Goal: Information Seeking & Learning: Learn about a topic

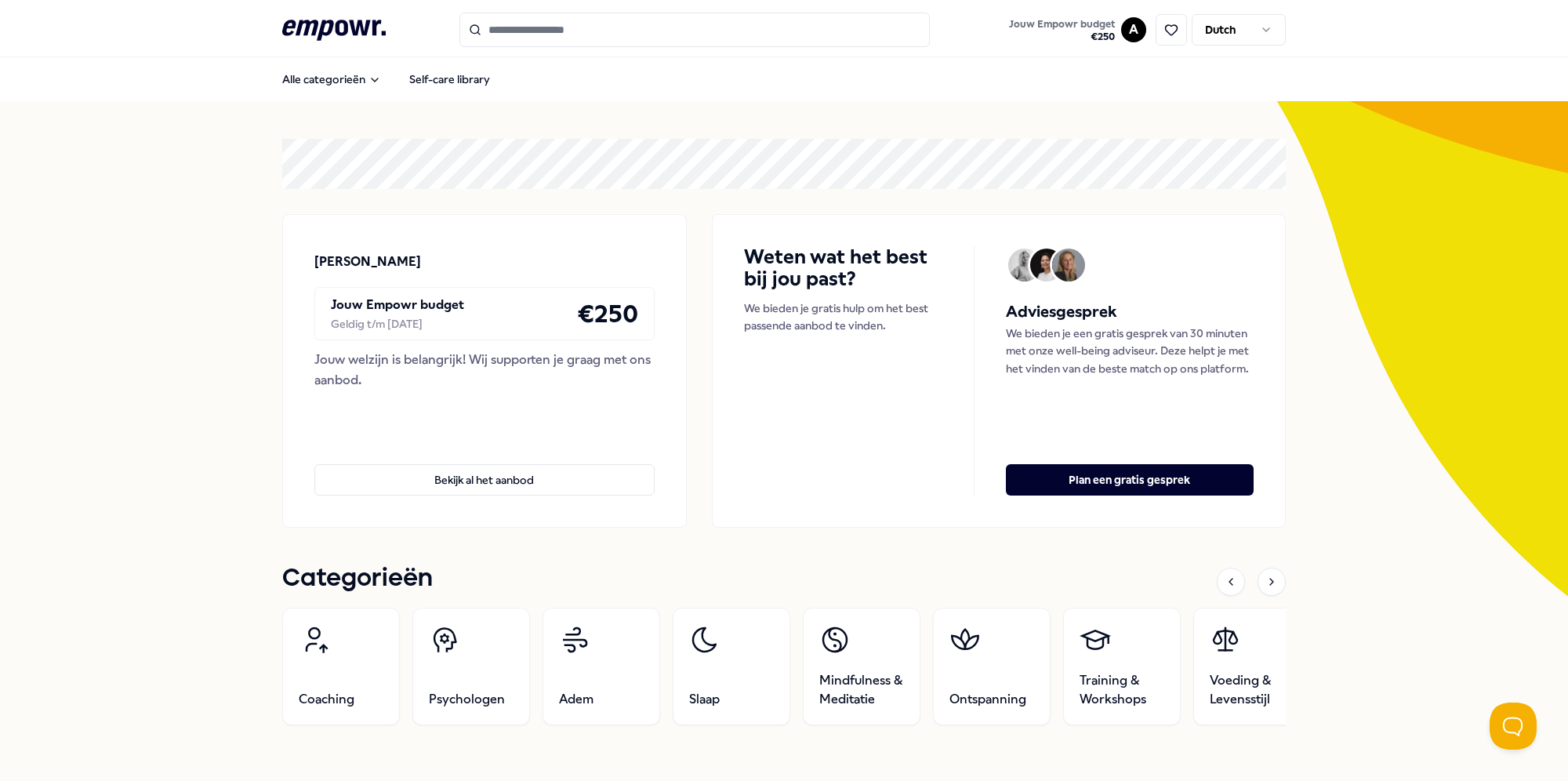
click at [546, 23] on input "Search for products, categories or subcategories" at bounding box center [694, 30] width 471 height 35
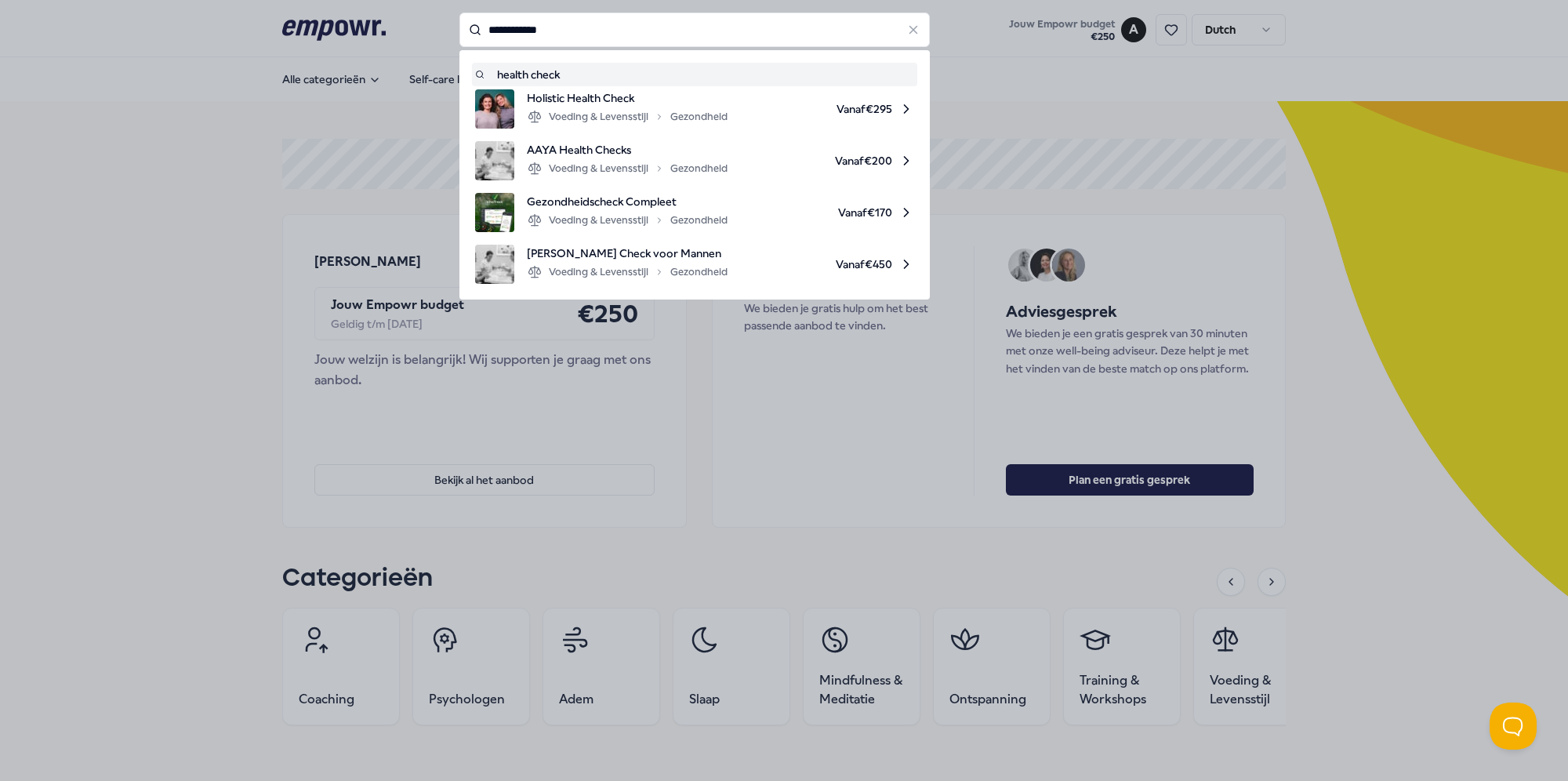
type input "**********"
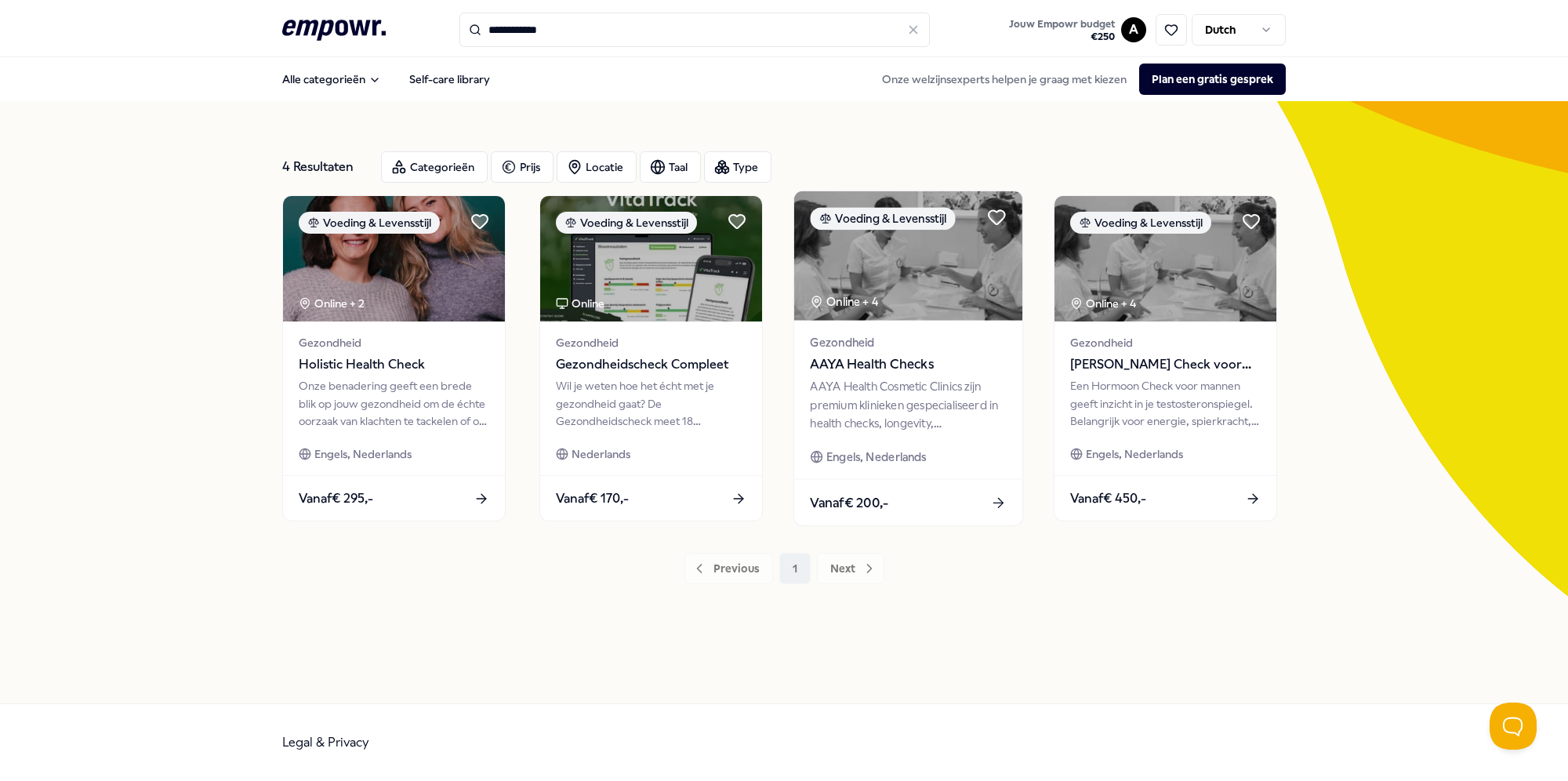
click at [960, 392] on div "AAYA Health Cosmetic Clinics zijn premium klinieken gespecialiseerd in health c…" at bounding box center [908, 406] width 196 height 55
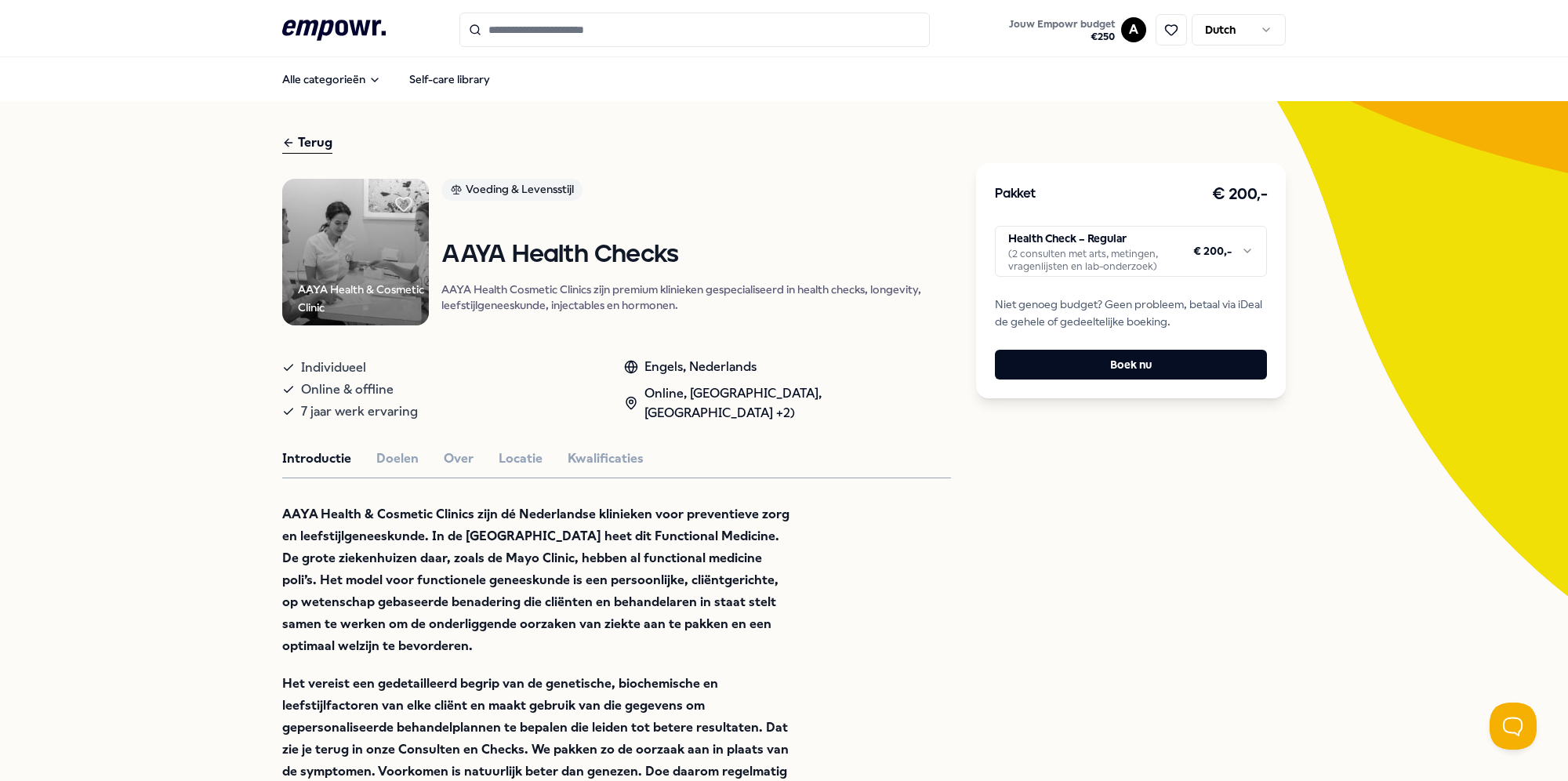
click at [1129, 257] on html ".empowr-logo_svg__cls-1{fill:#03032f} Jouw Empowr budget € 250 A Dutch Alle cat…" at bounding box center [784, 390] width 1568 height 781
click at [1366, 223] on html ".empowr-logo_svg__cls-1{fill:#03032f} Jouw Empowr budget € 250 A Dutch Alle cat…" at bounding box center [784, 390] width 1568 height 781
click at [1082, 242] on html ".empowr-logo_svg__cls-1{fill:#03032f} Jouw Empowr budget € 250 A Dutch Alle cat…" at bounding box center [784, 390] width 1568 height 781
click at [789, 221] on html ".empowr-logo_svg__cls-1{fill:#03032f} Jouw Empowr budget € 250 A Dutch Alle cat…" at bounding box center [784, 390] width 1568 height 781
type input "**********"
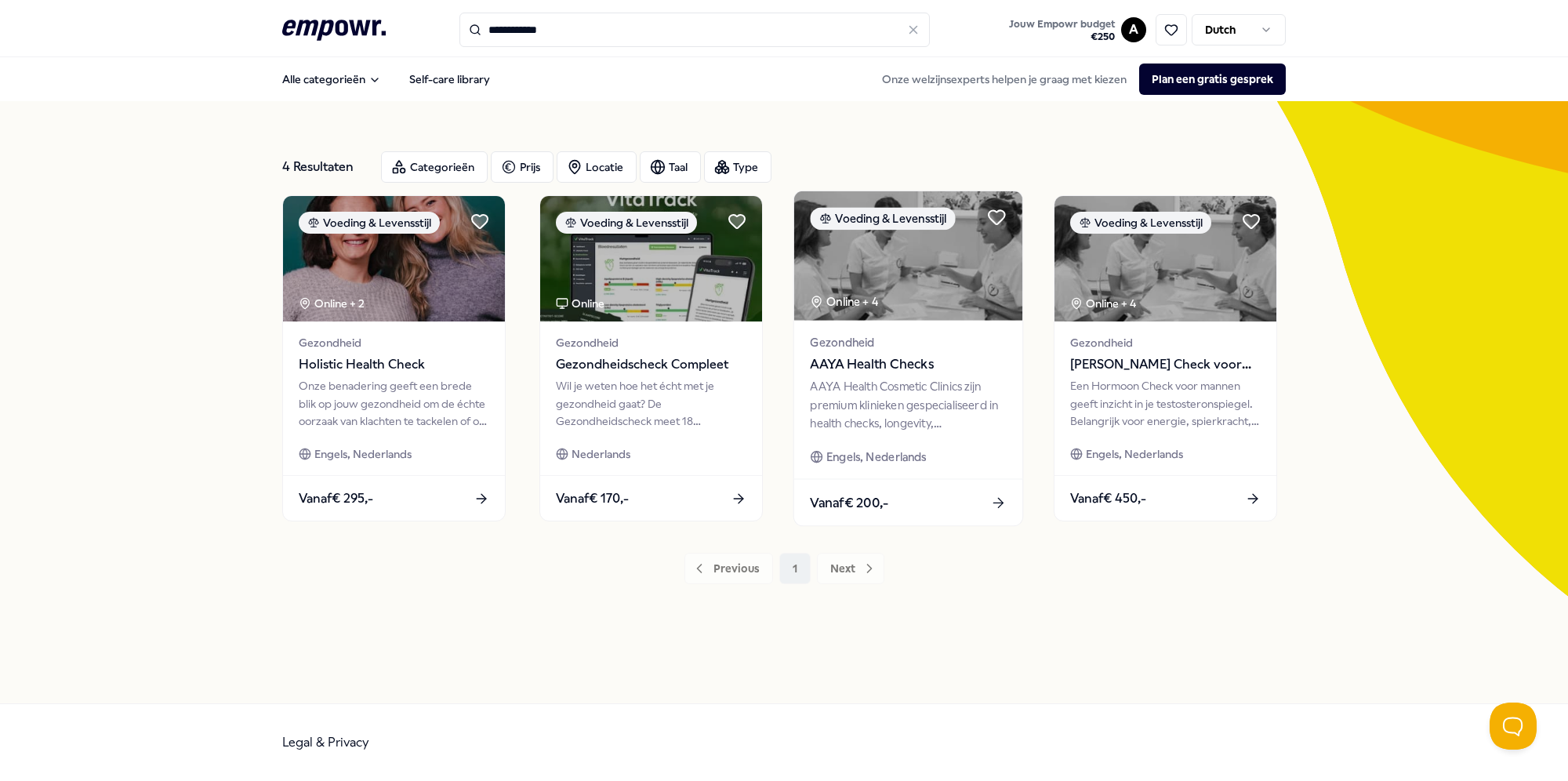
click at [945, 385] on div "AAYA Health Cosmetic Clinics zijn premium klinieken gespecialiseerd in health c…" at bounding box center [908, 406] width 196 height 55
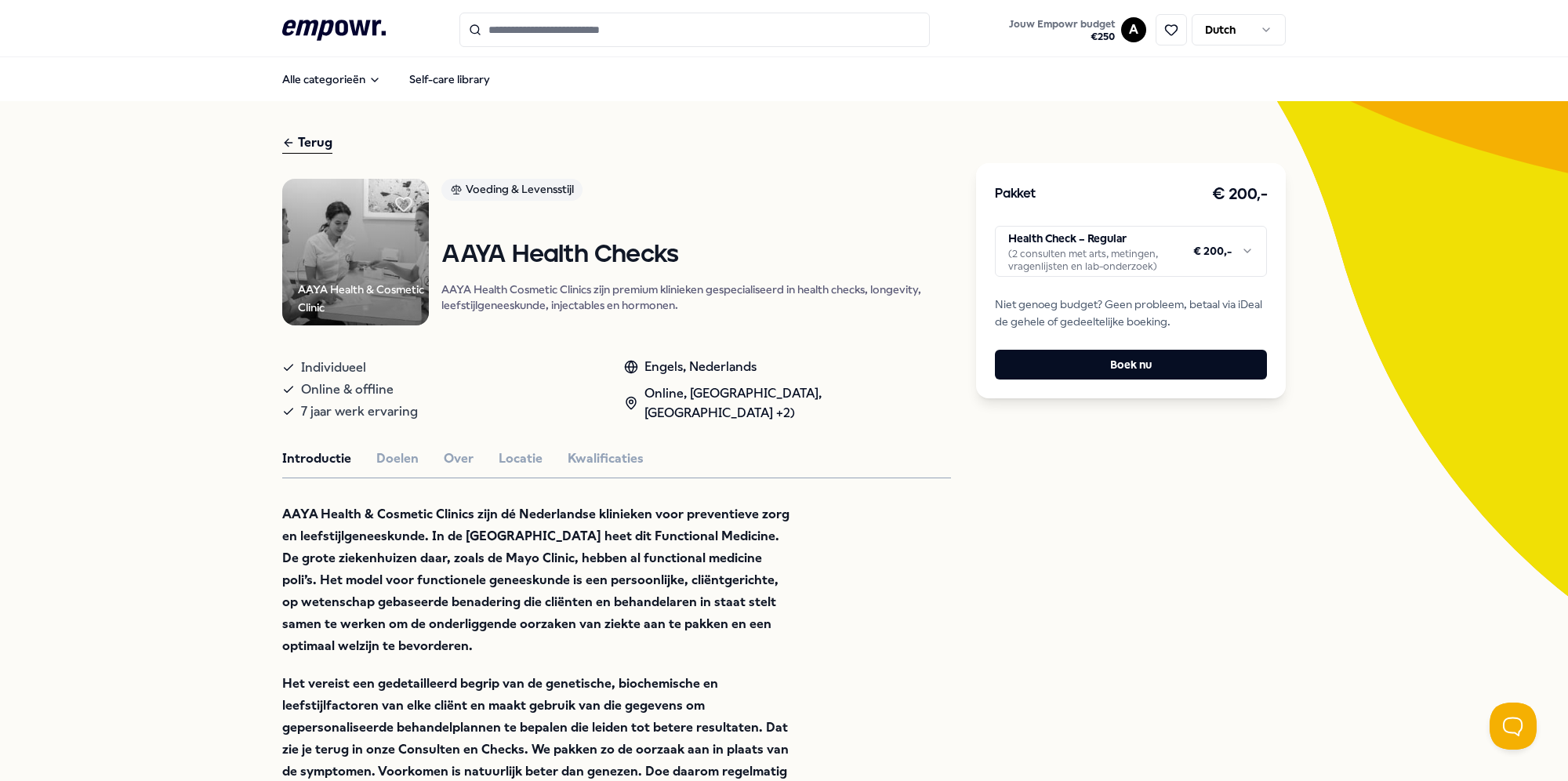
click at [1029, 254] on html ".empowr-logo_svg__cls-1{fill:#03032f} Jouw Empowr budget € 250 A Dutch Alle cat…" at bounding box center [784, 390] width 1568 height 781
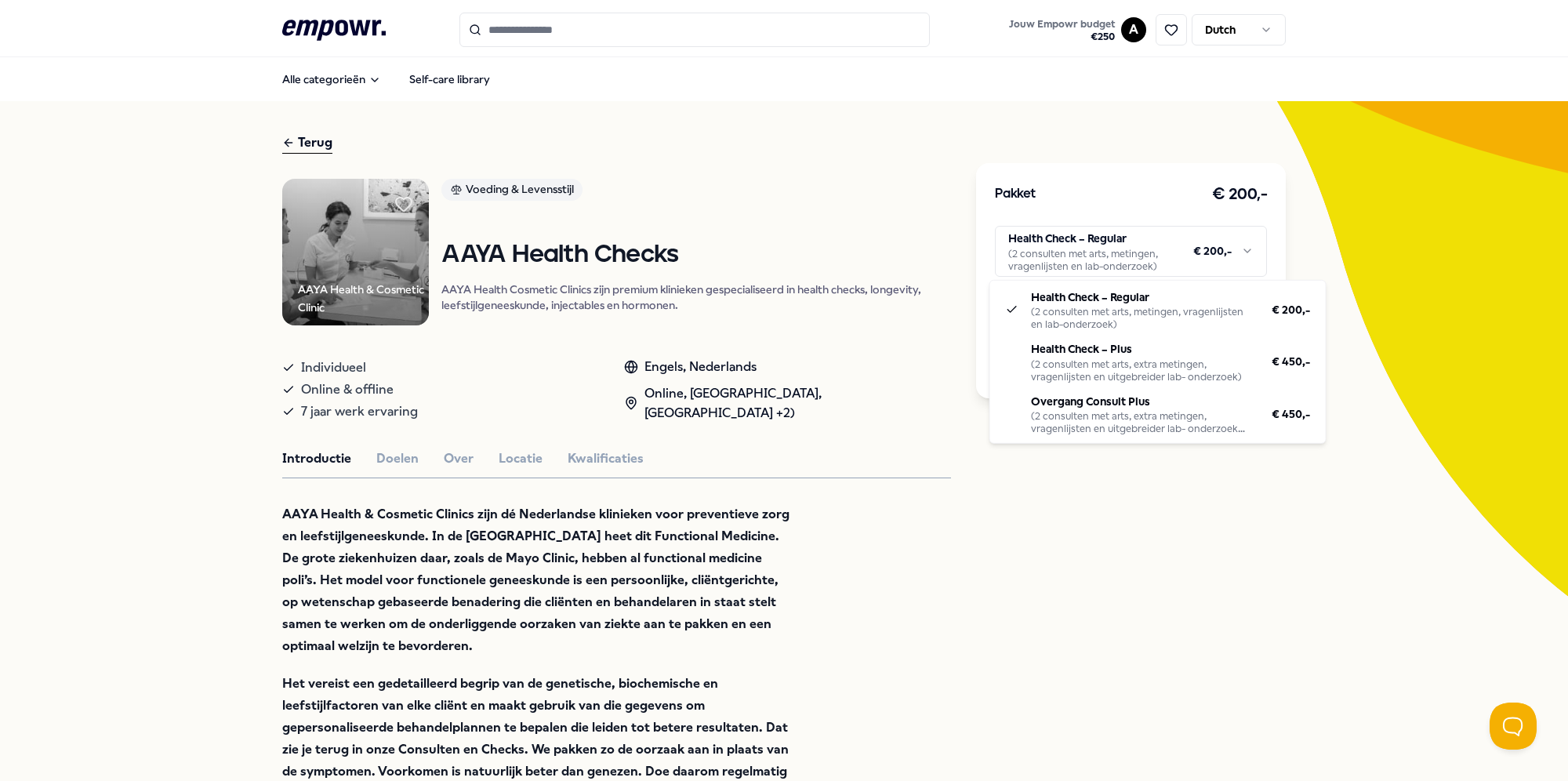
click at [1359, 365] on html ".empowr-logo_svg__cls-1{fill:#03032f} Jouw Empowr budget € 250 A Dutch Alle cat…" at bounding box center [784, 390] width 1568 height 781
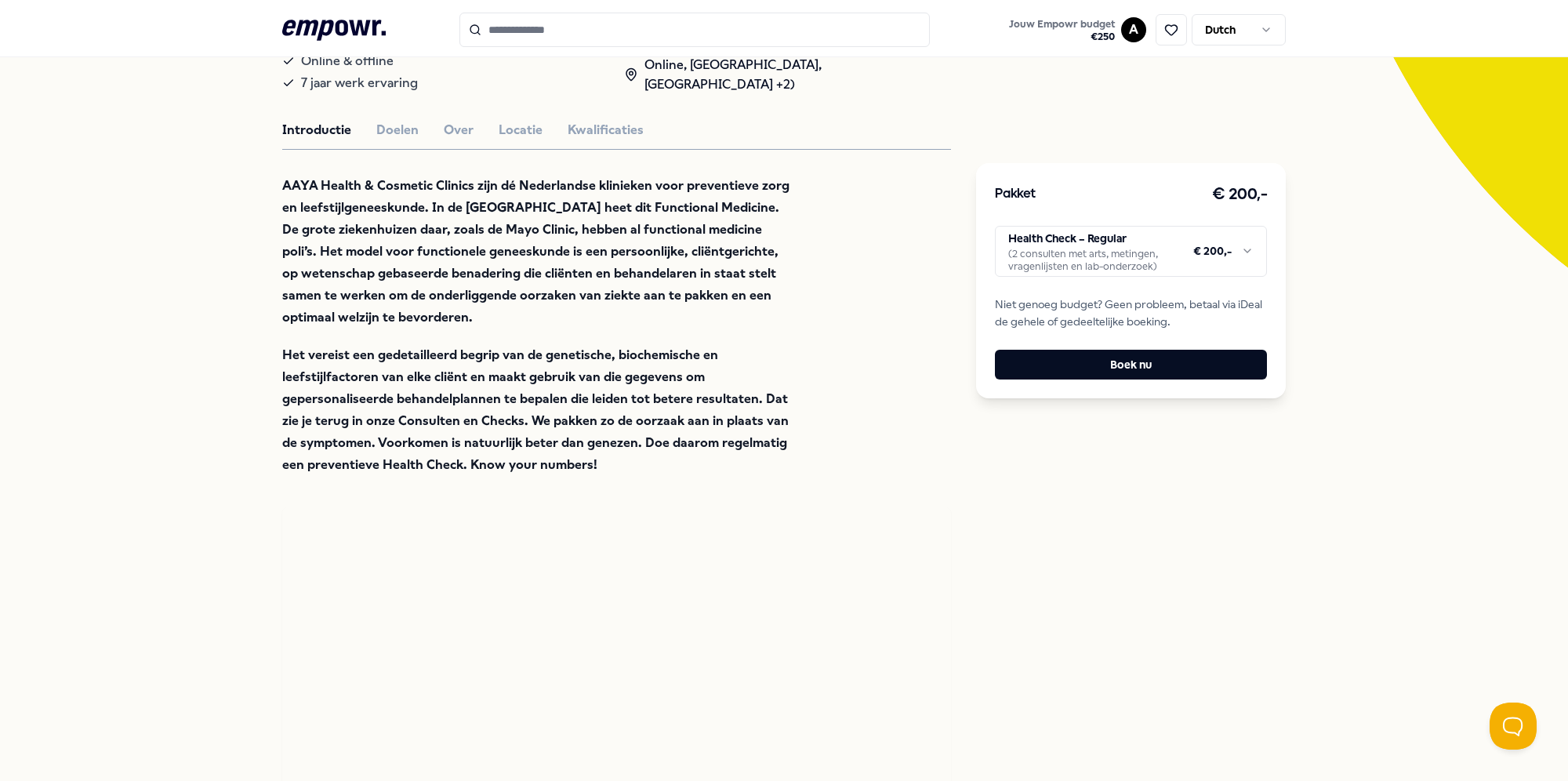
scroll to position [147, 0]
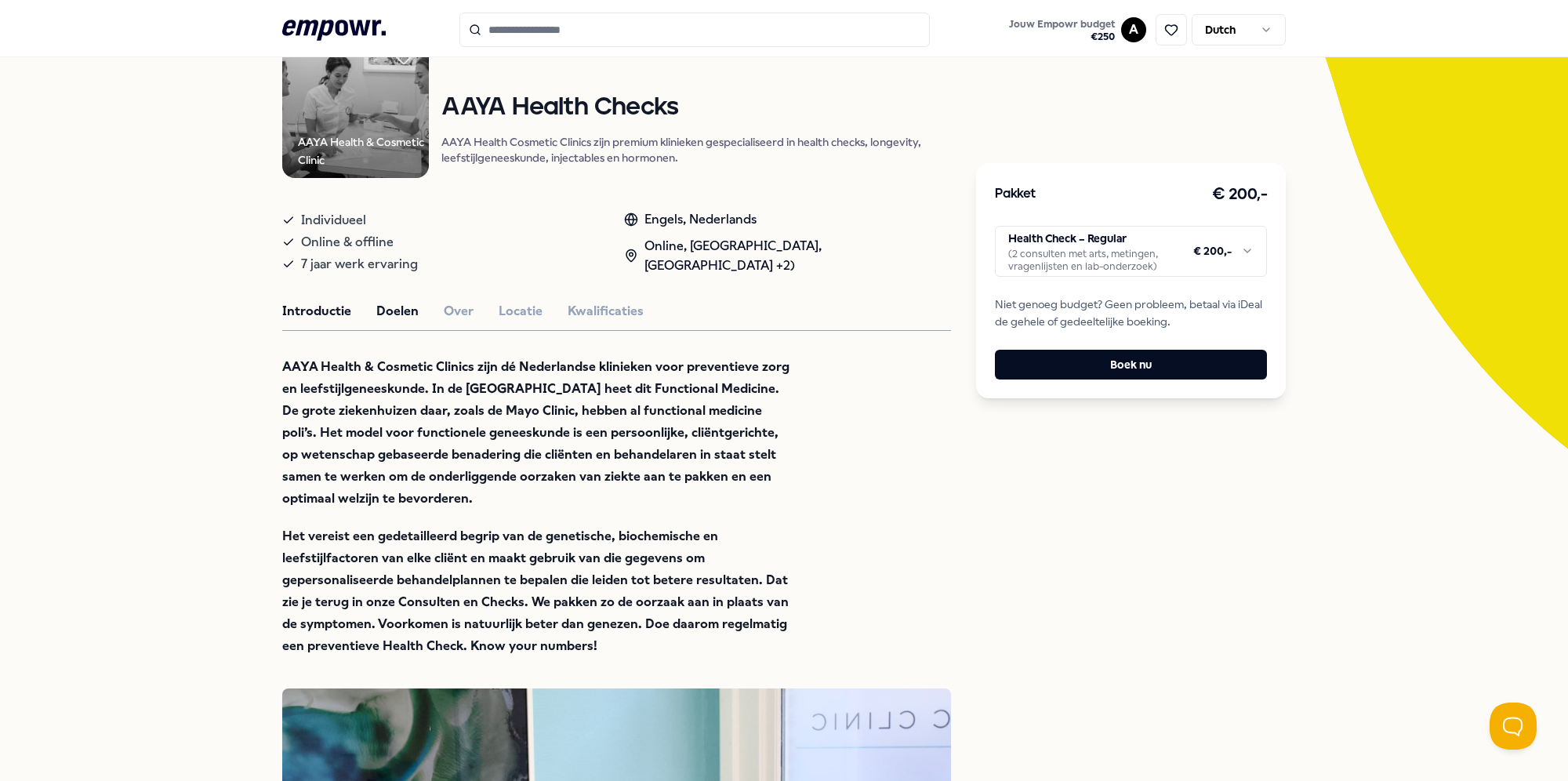
click at [396, 311] on button "Doelen" at bounding box center [397, 311] width 43 height 20
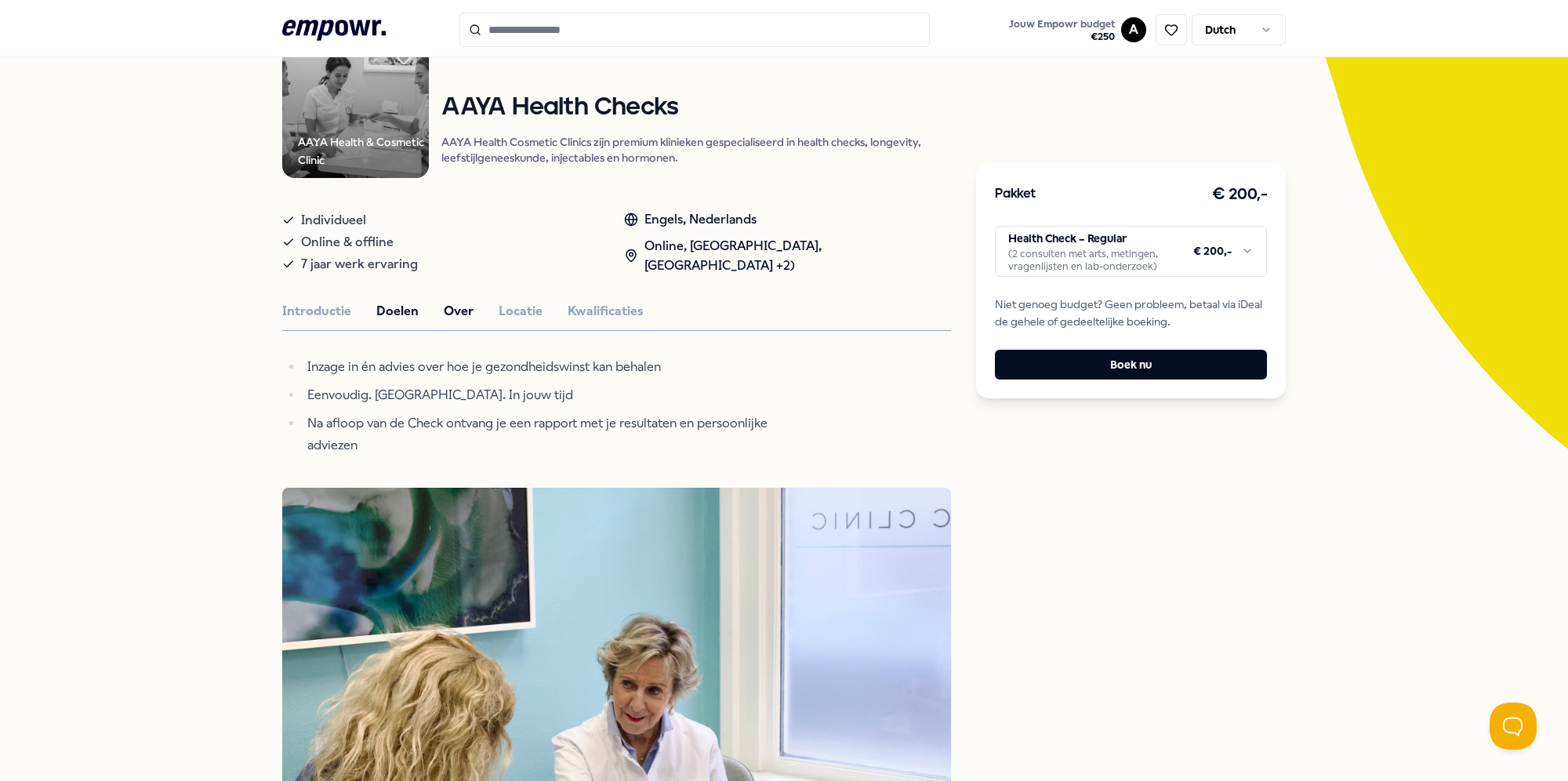
click at [444, 311] on button "Over" at bounding box center [458, 311] width 30 height 20
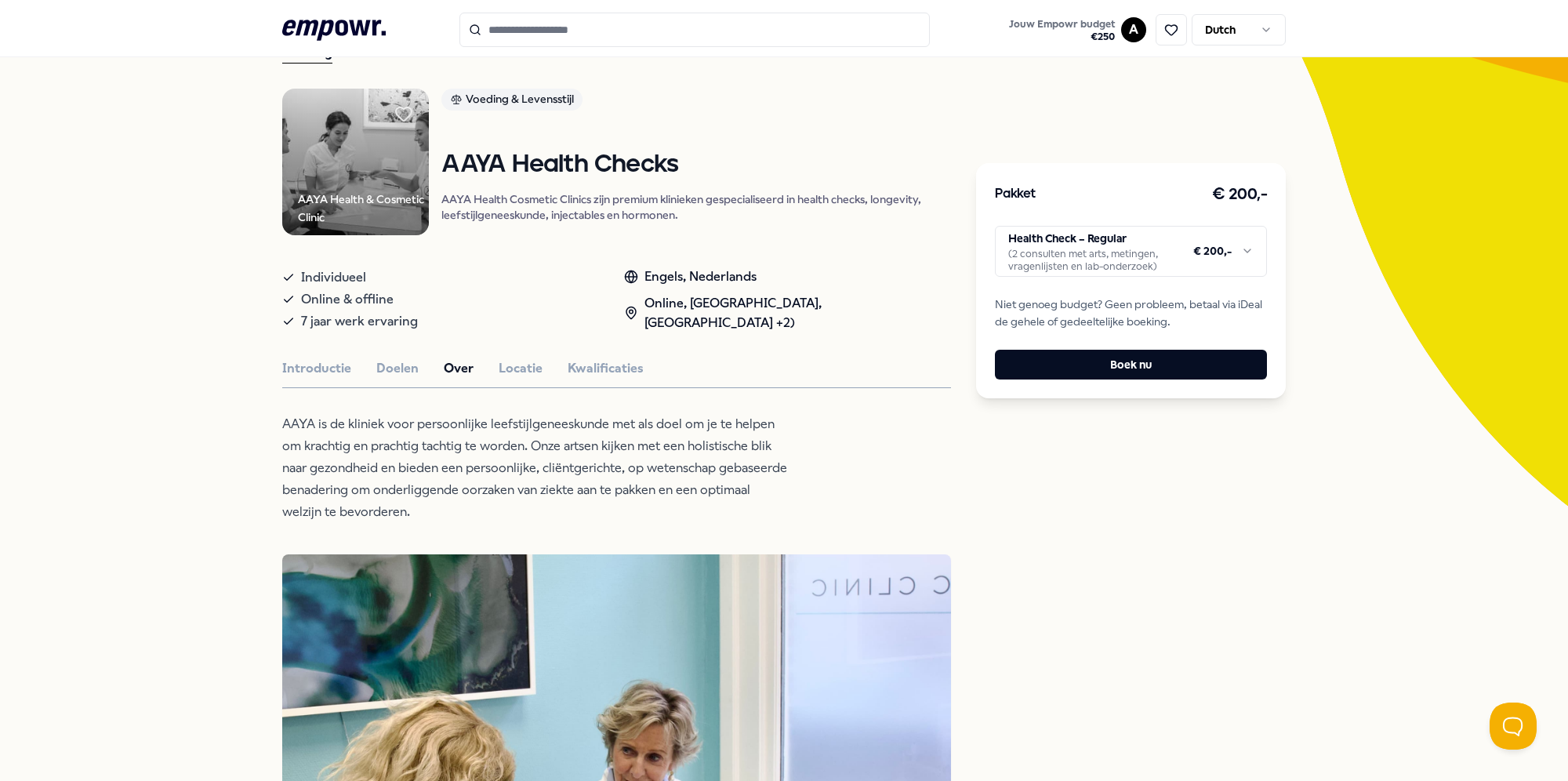
scroll to position [0, 0]
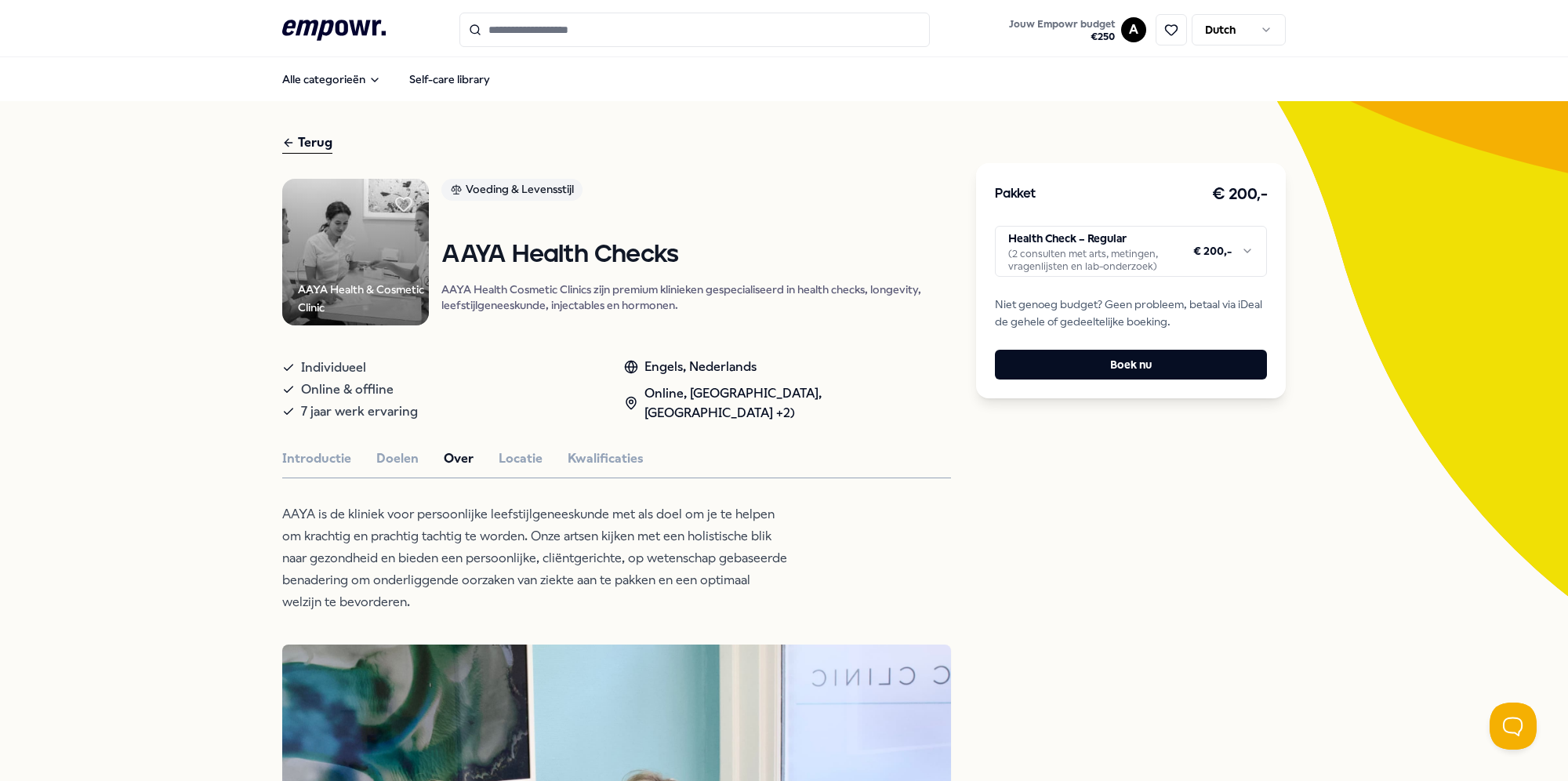
click at [365, 461] on div "Introductie Doelen Over Locatie Kwalificaties" at bounding box center [617, 458] width 669 height 20
click at [380, 459] on button "Doelen" at bounding box center [397, 458] width 43 height 20
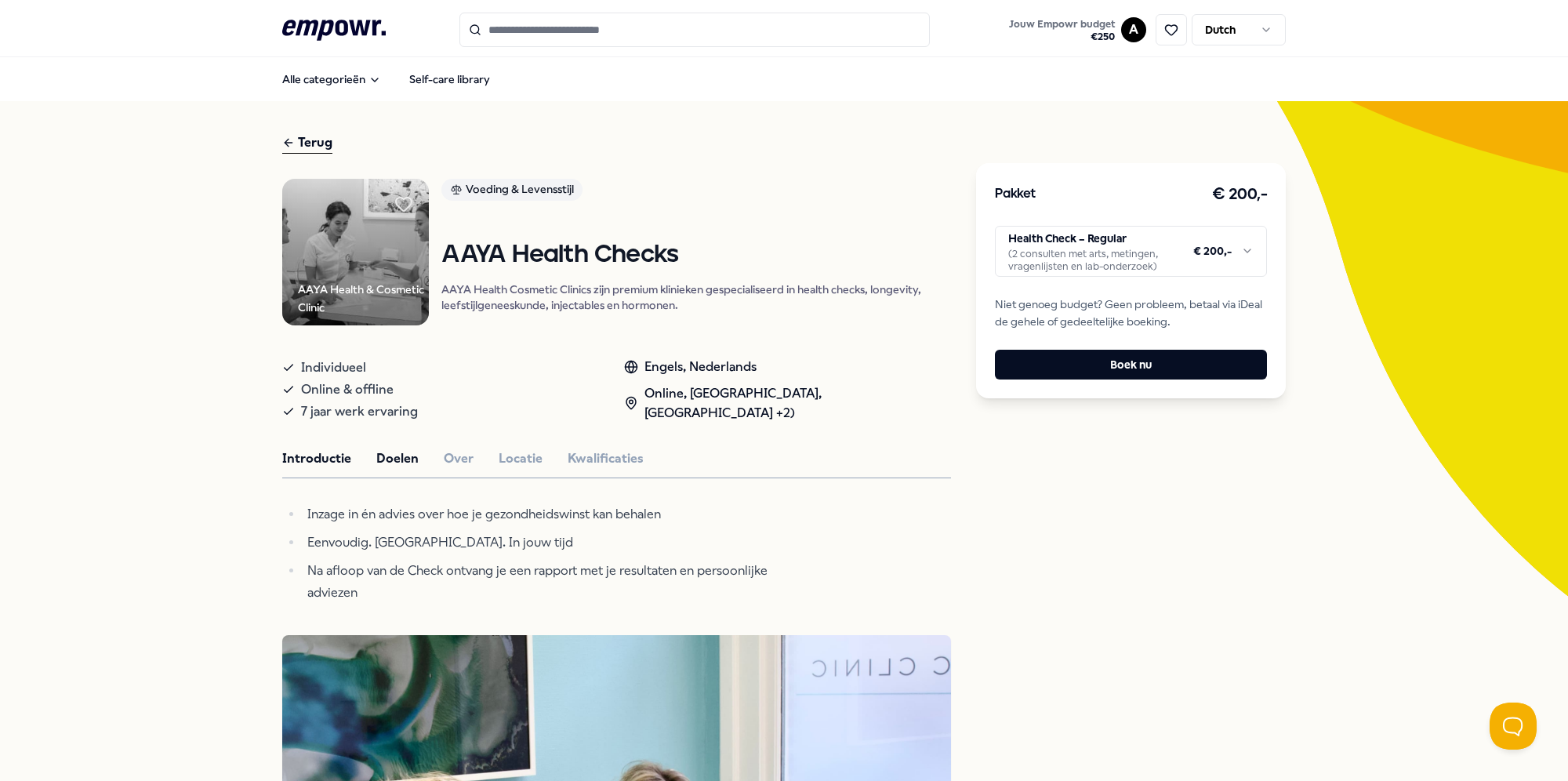
click at [299, 463] on button "Introductie" at bounding box center [317, 458] width 69 height 20
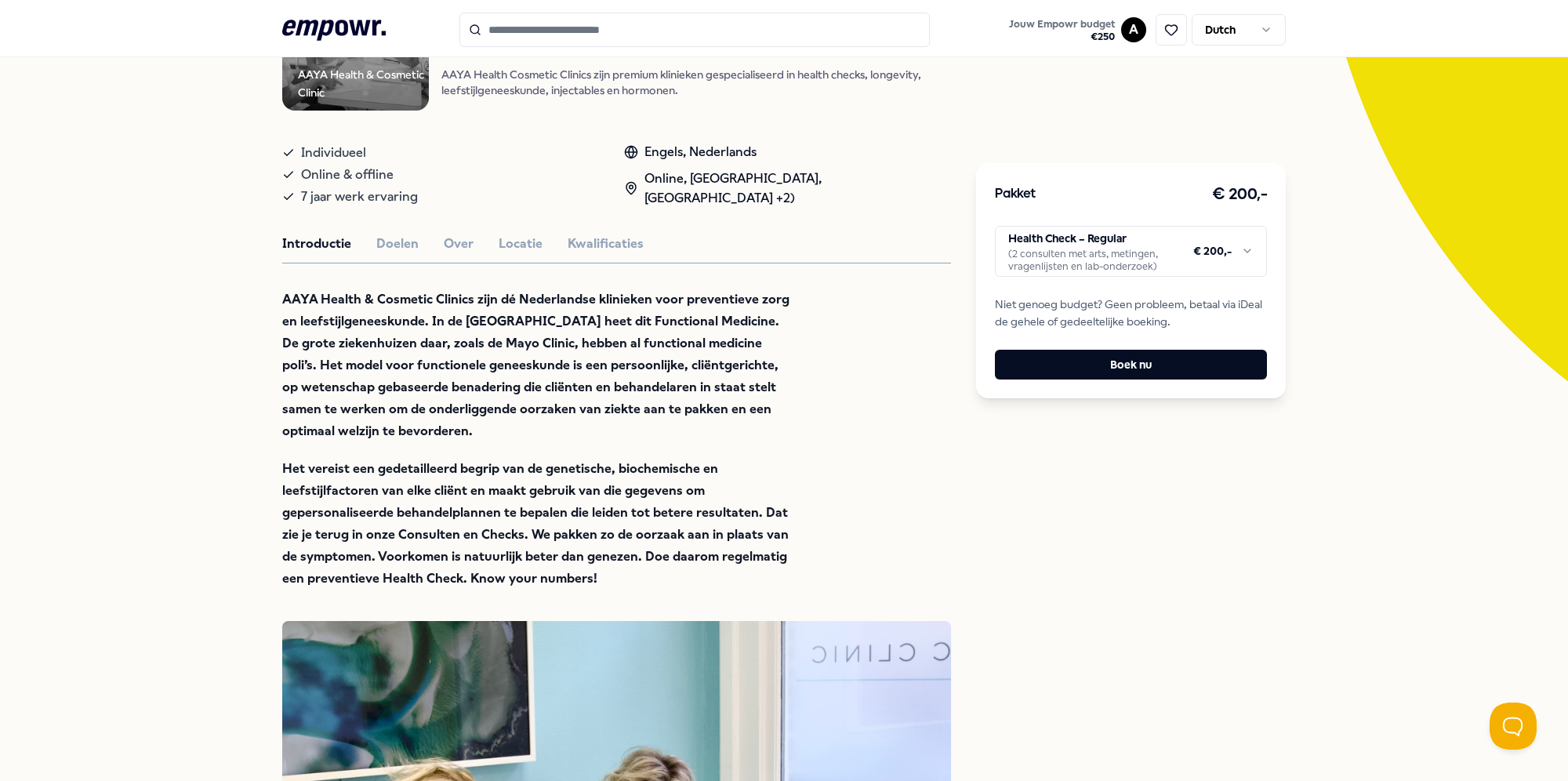
scroll to position [235, 0]
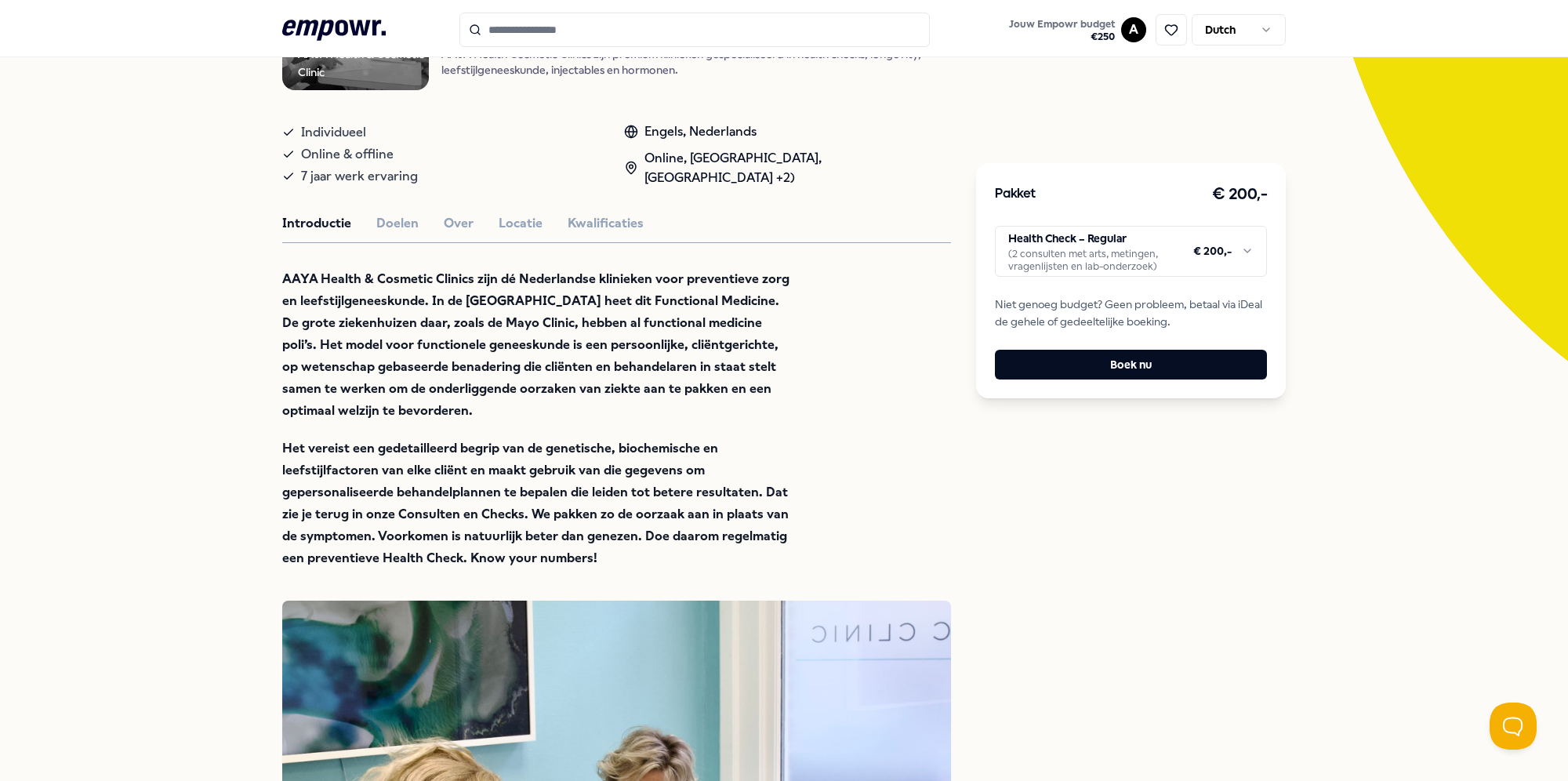
click at [590, 220] on button "Kwalificaties" at bounding box center [606, 224] width 76 height 20
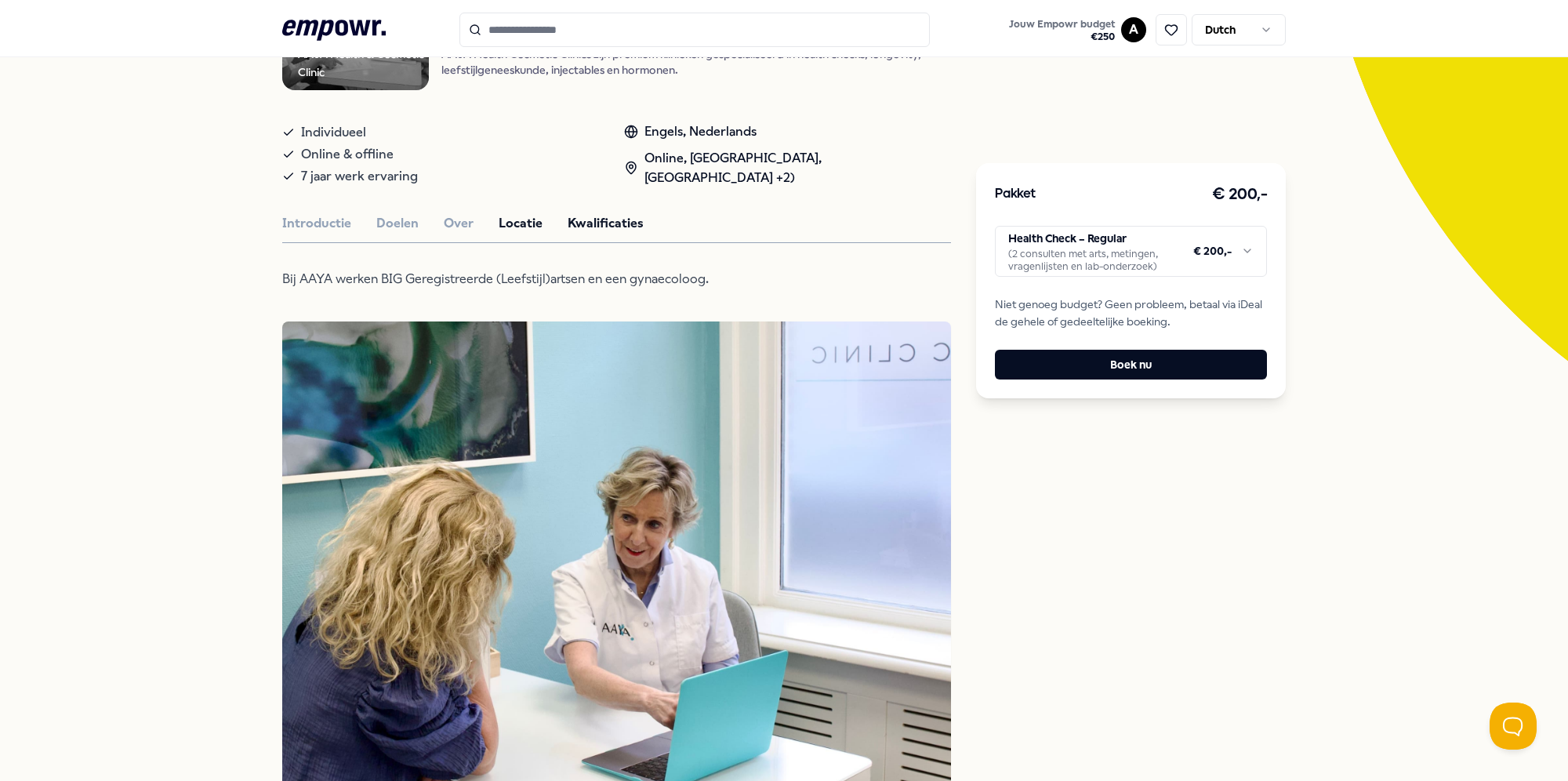
click at [499, 224] on button "Locatie" at bounding box center [521, 224] width 44 height 20
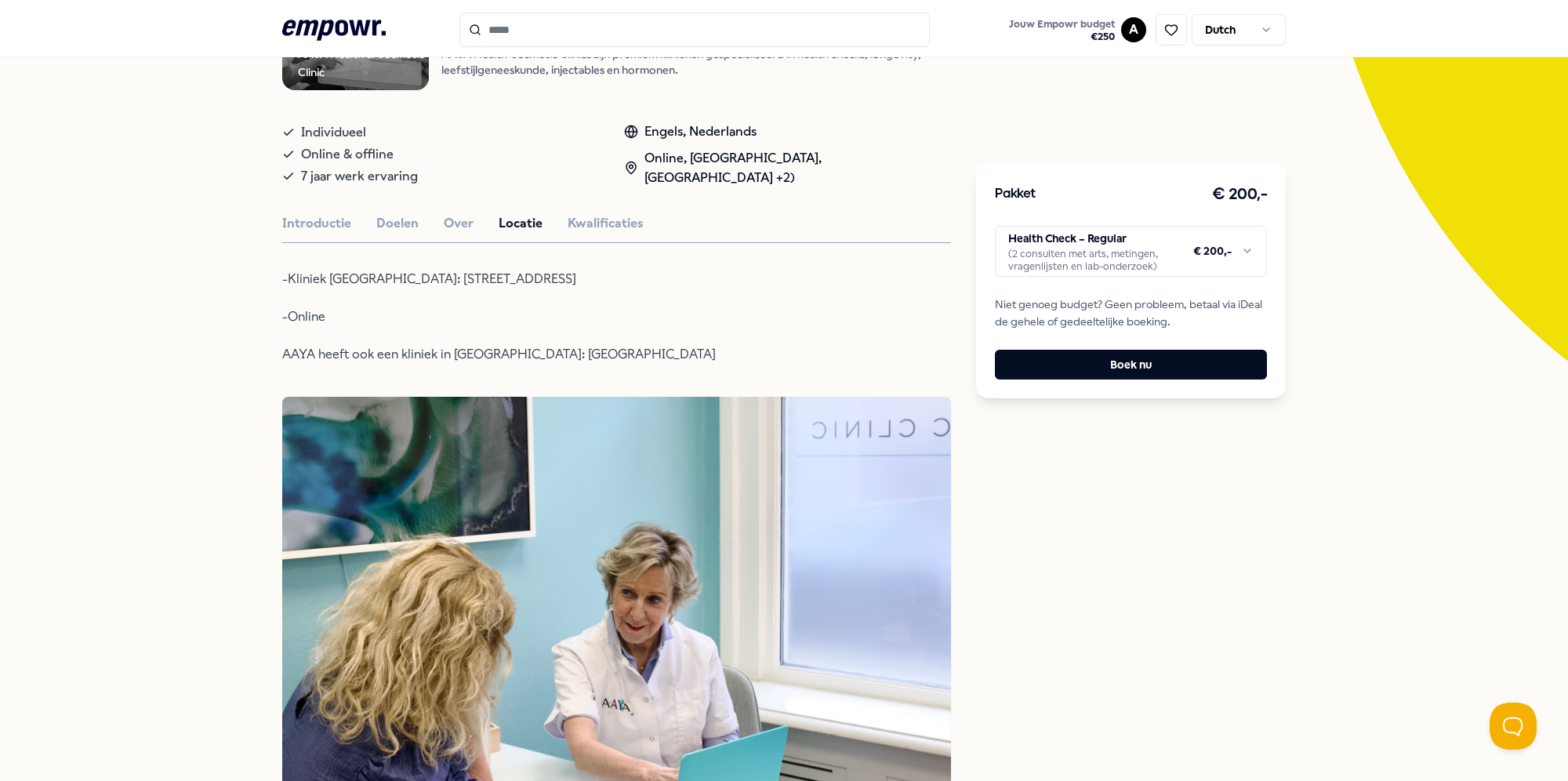
click at [298, 311] on p "-Online" at bounding box center [537, 316] width 510 height 22
drag, startPoint x: 305, startPoint y: 273, endPoint x: 580, endPoint y: 276, distance: 275.0
click at [580, 276] on p "-Kliniek [GEOGRAPHIC_DATA]: [STREET_ADDRESS]" at bounding box center [537, 279] width 510 height 22
drag, startPoint x: 580, startPoint y: 276, endPoint x: 564, endPoint y: 304, distance: 32.2
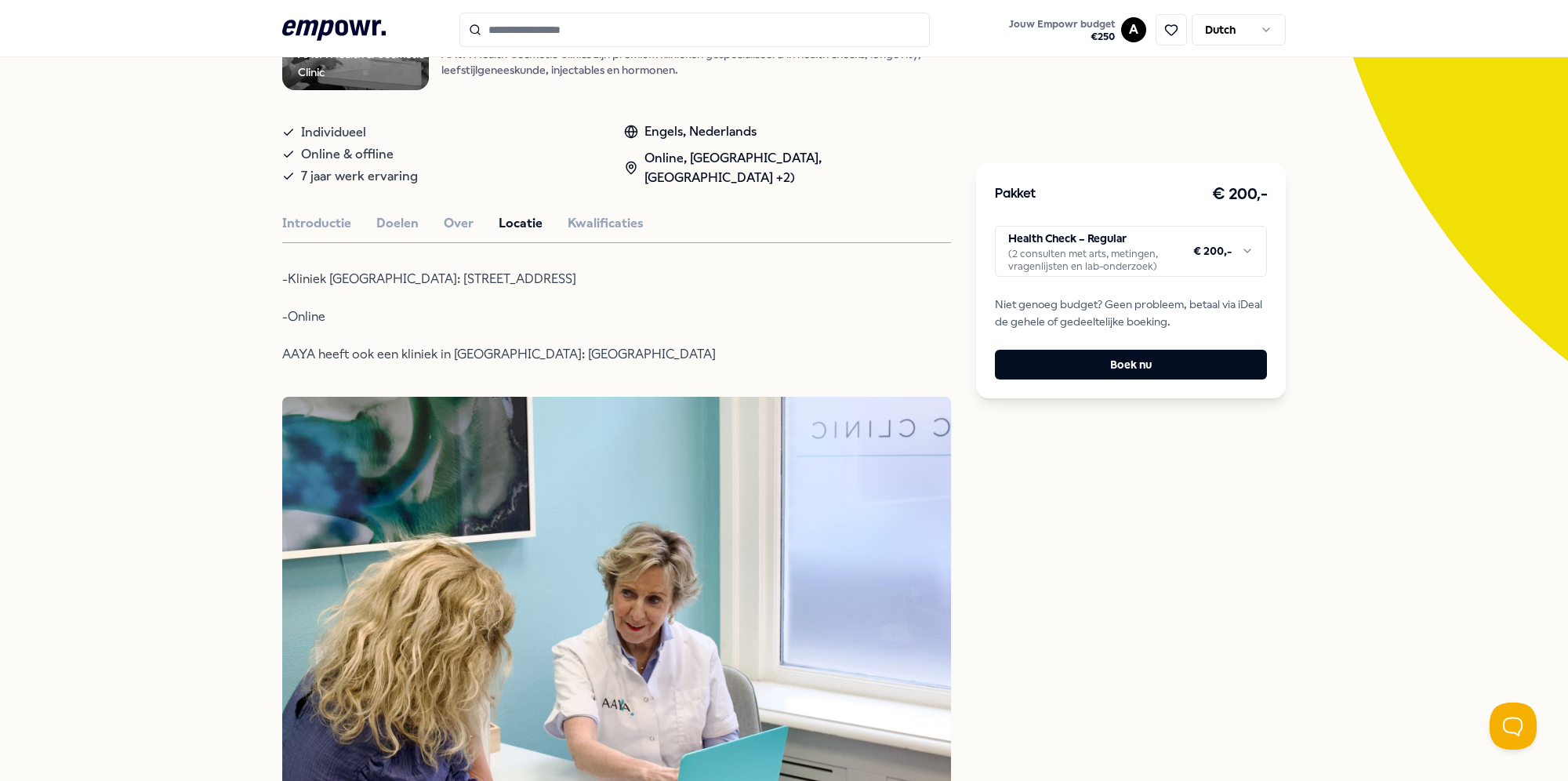
click at [564, 304] on div "-Kliniek [GEOGRAPHIC_DATA]: [STREET_ADDRESS] -Online AAYA heeft ook een kliniek…" at bounding box center [537, 316] width 510 height 97
type input "**********"
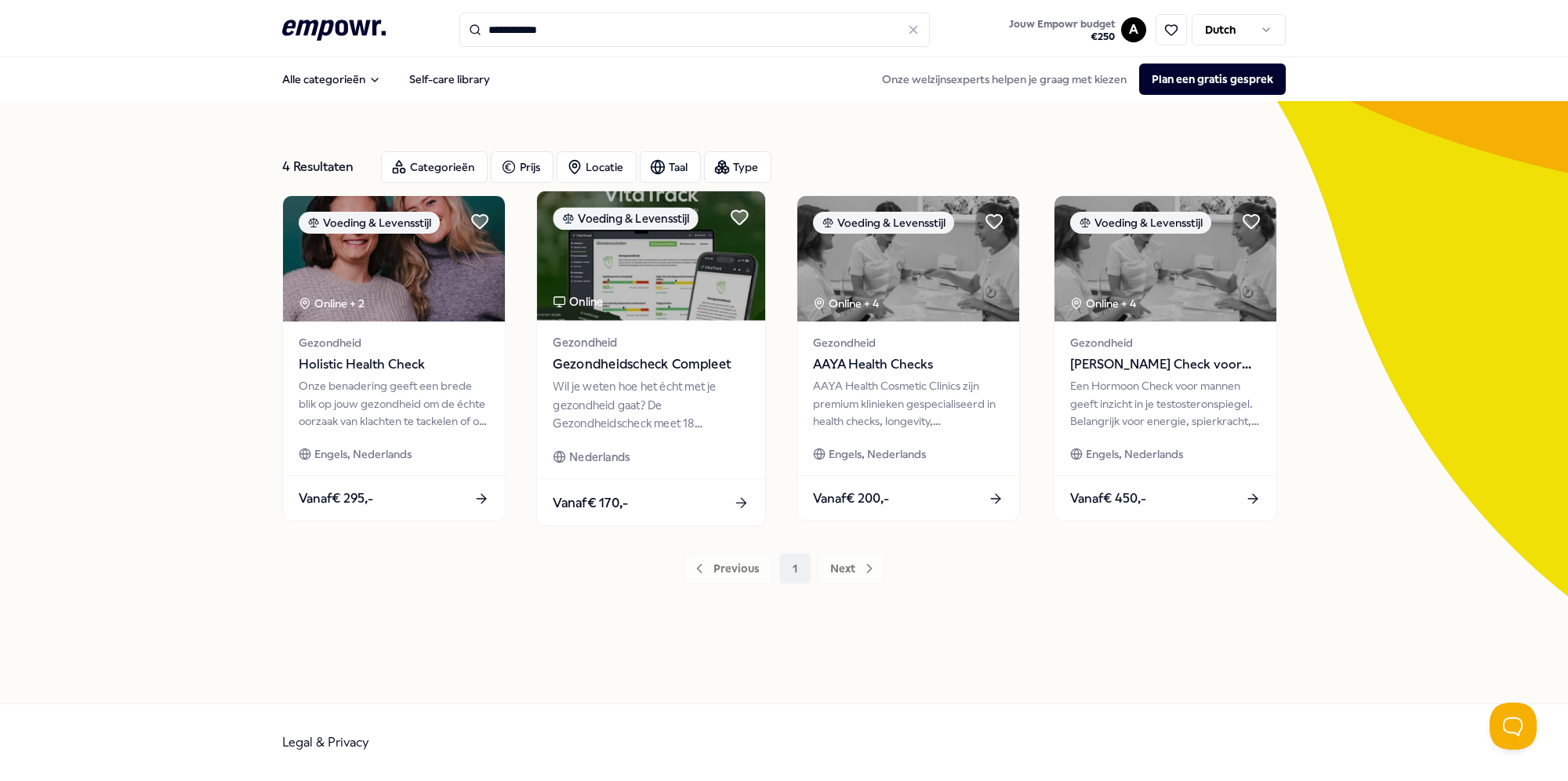
click at [715, 413] on div "Wil je weten hoe het écht met je gezondheid gaat? De Gezondheidscheck meet 18 b…" at bounding box center [651, 406] width 196 height 55
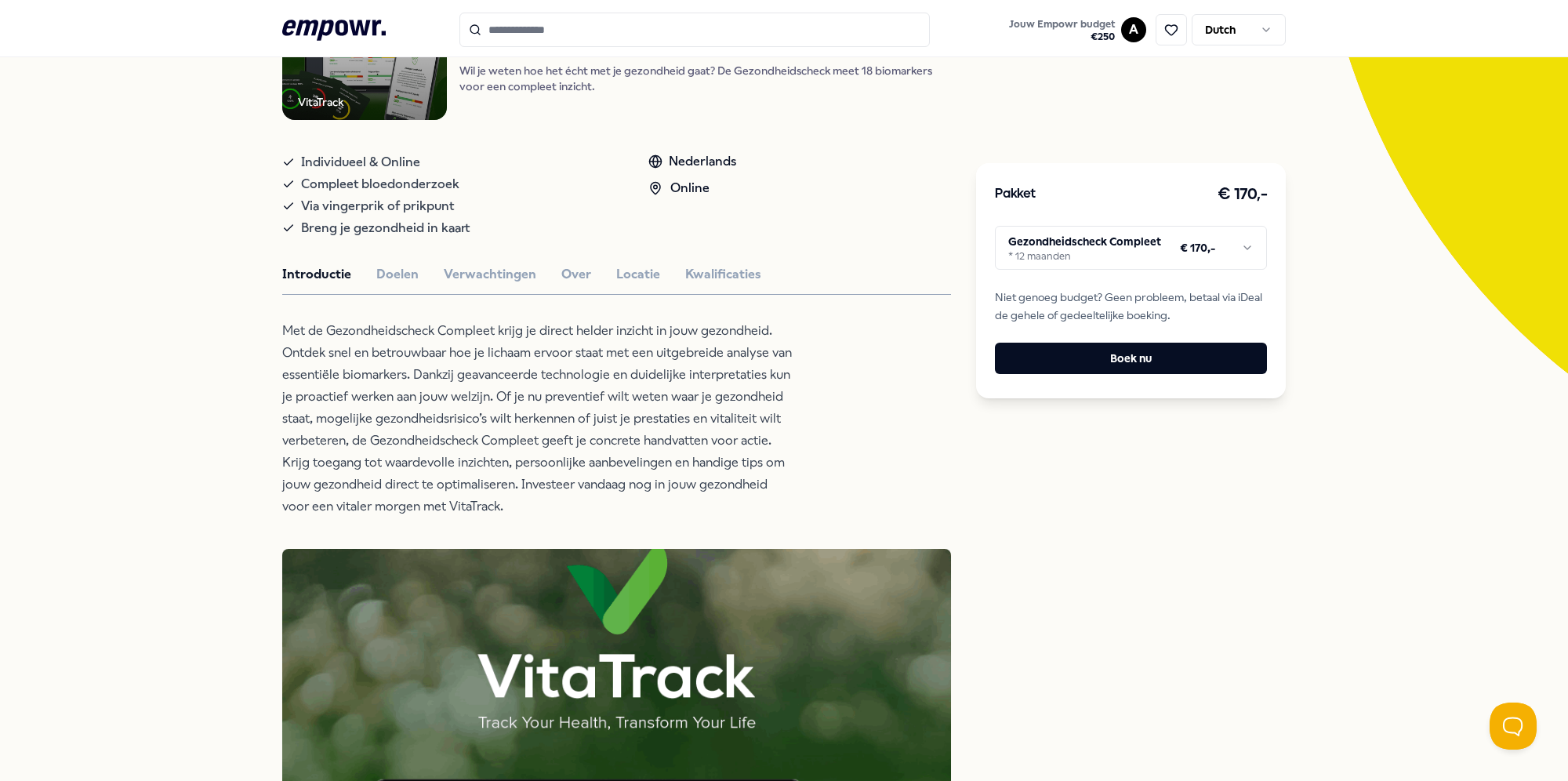
scroll to position [235, 0]
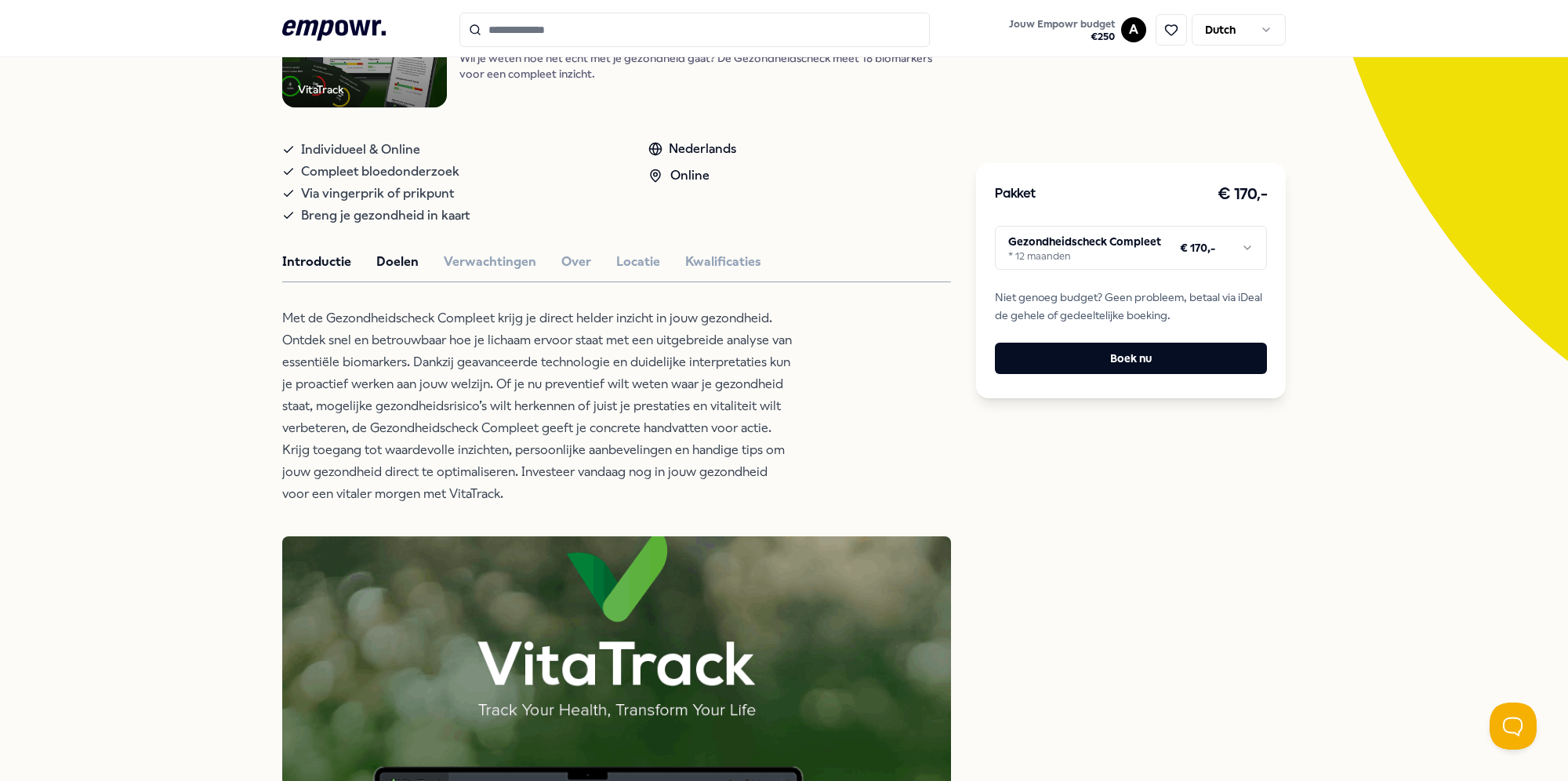
click at [398, 265] on button "Doelen" at bounding box center [397, 262] width 43 height 20
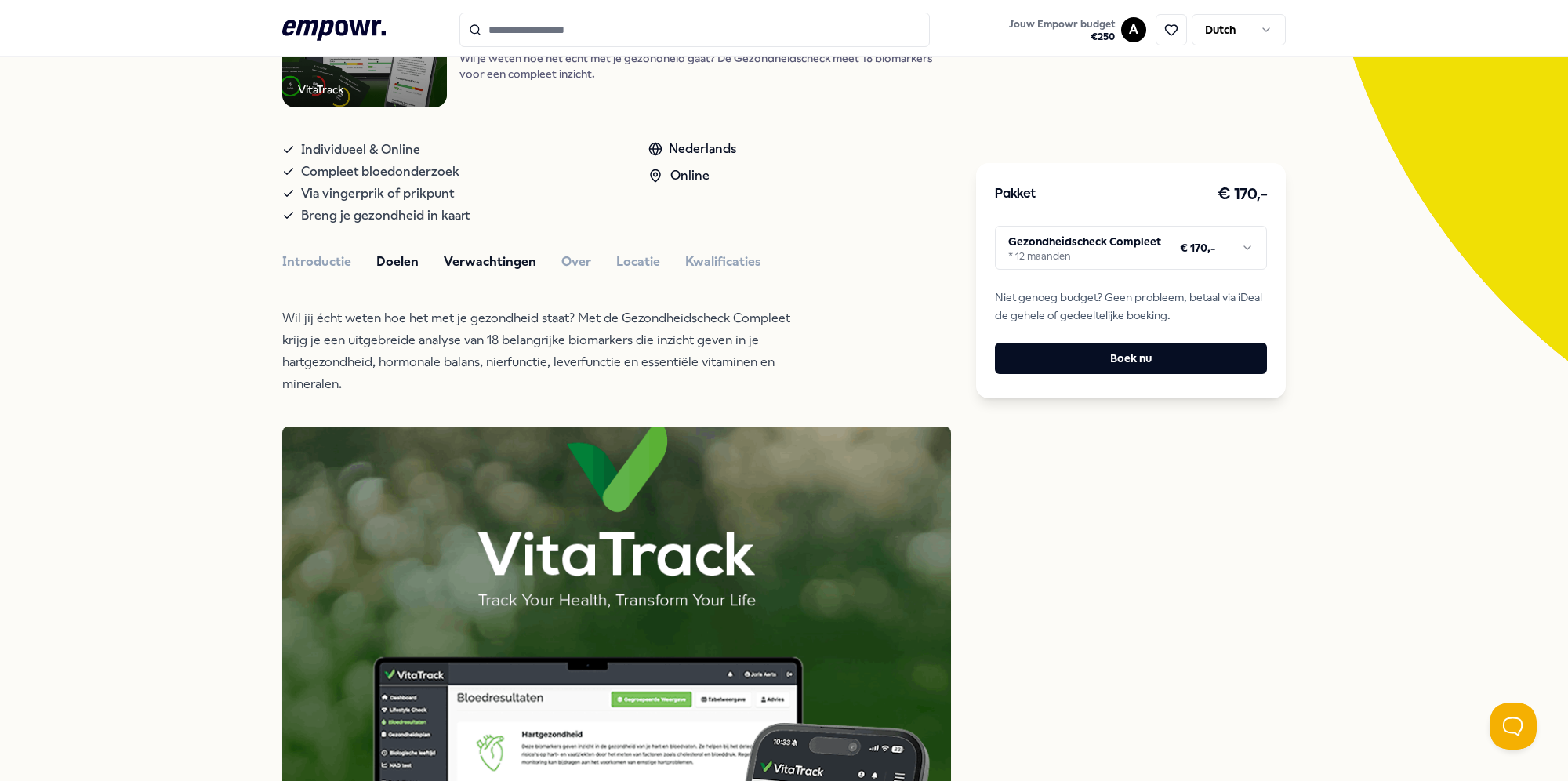
click at [484, 263] on button "Verwachtingen" at bounding box center [490, 262] width 93 height 20
click at [564, 266] on button "Over" at bounding box center [576, 262] width 30 height 20
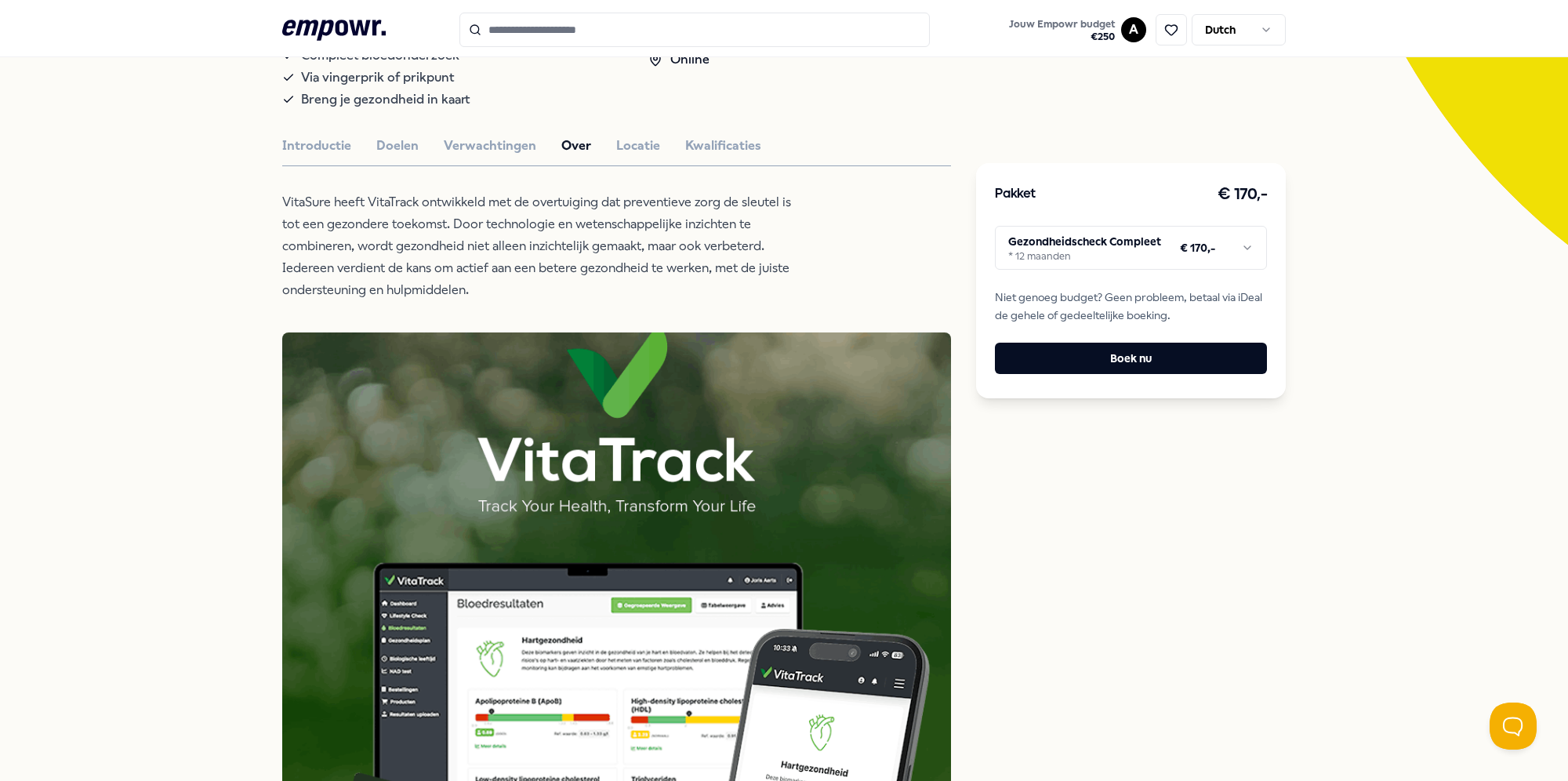
scroll to position [549, 0]
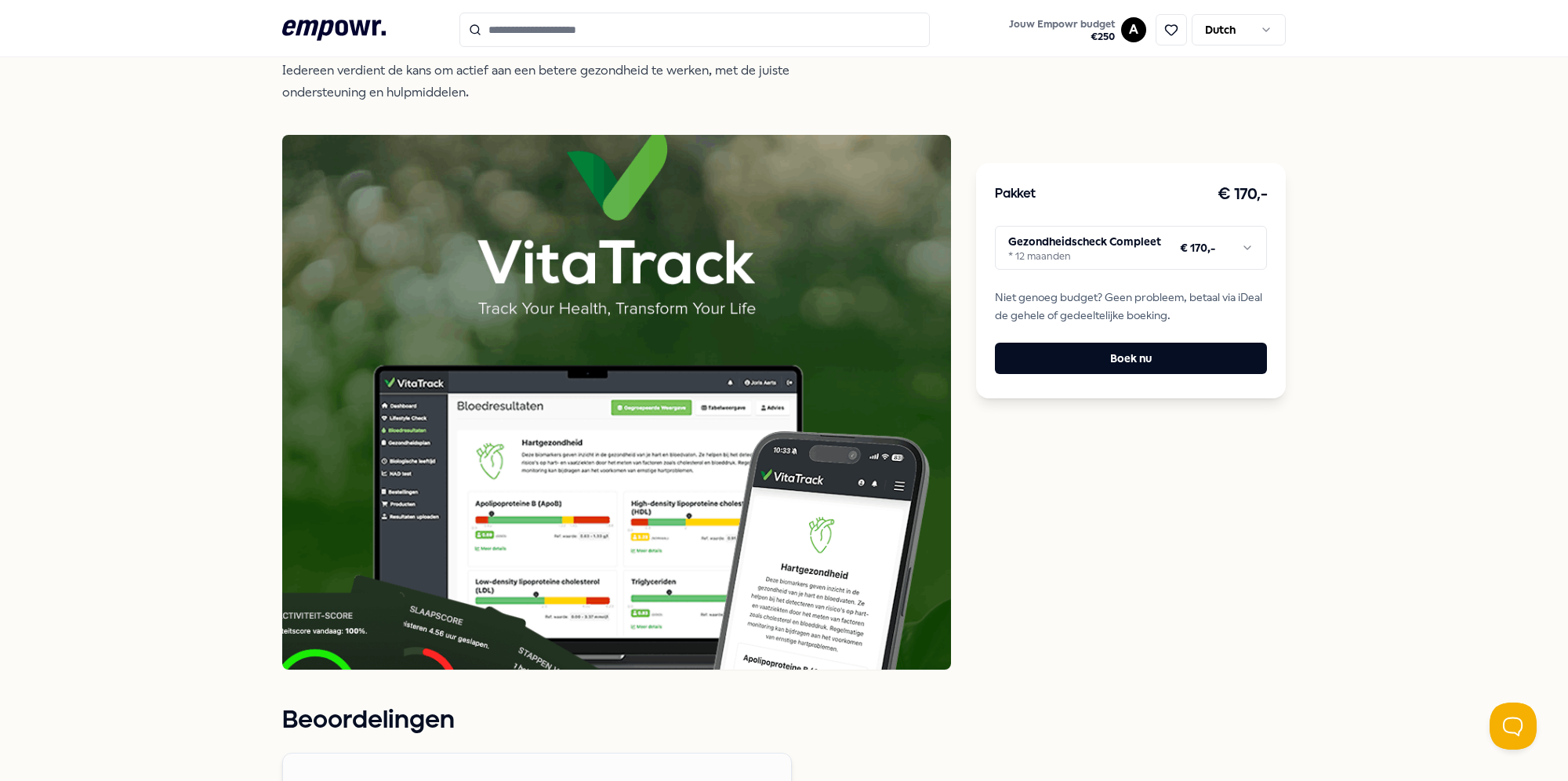
type input "**********"
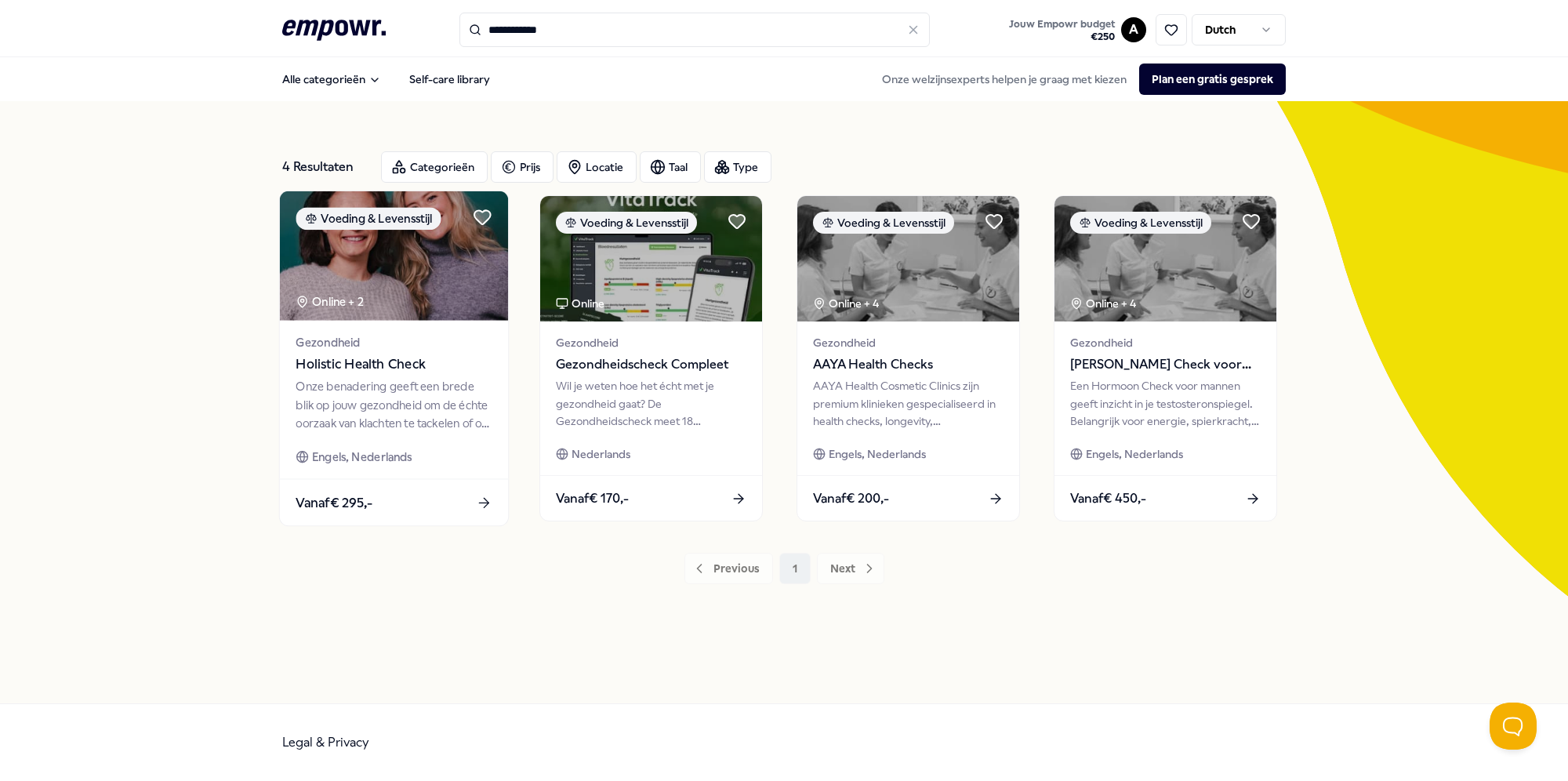
click at [454, 329] on div "Gezondheid Holistic Health Check Onze benadering geeft een brede blik op jouw g…" at bounding box center [394, 400] width 228 height 158
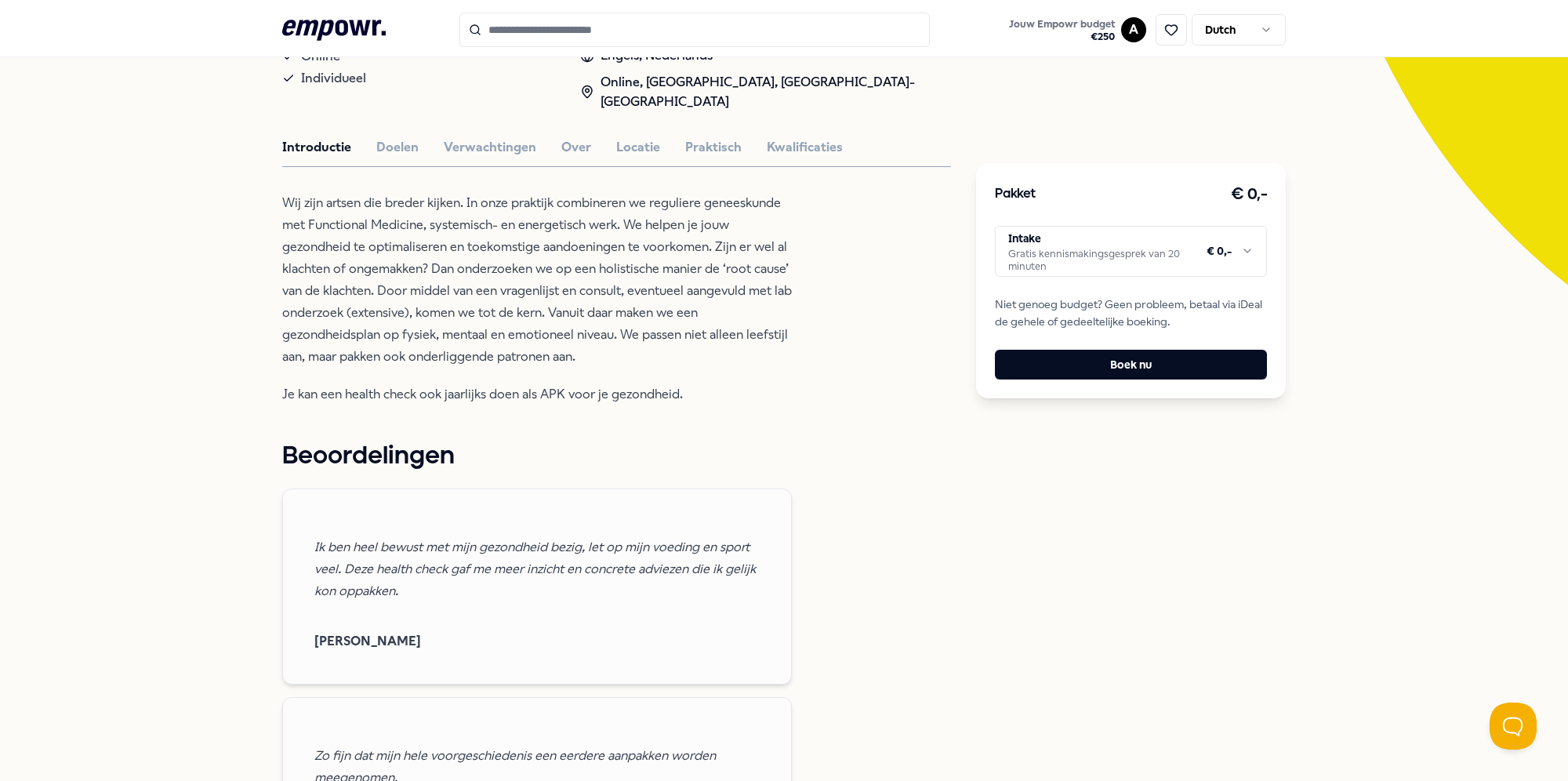
scroll to position [314, 0]
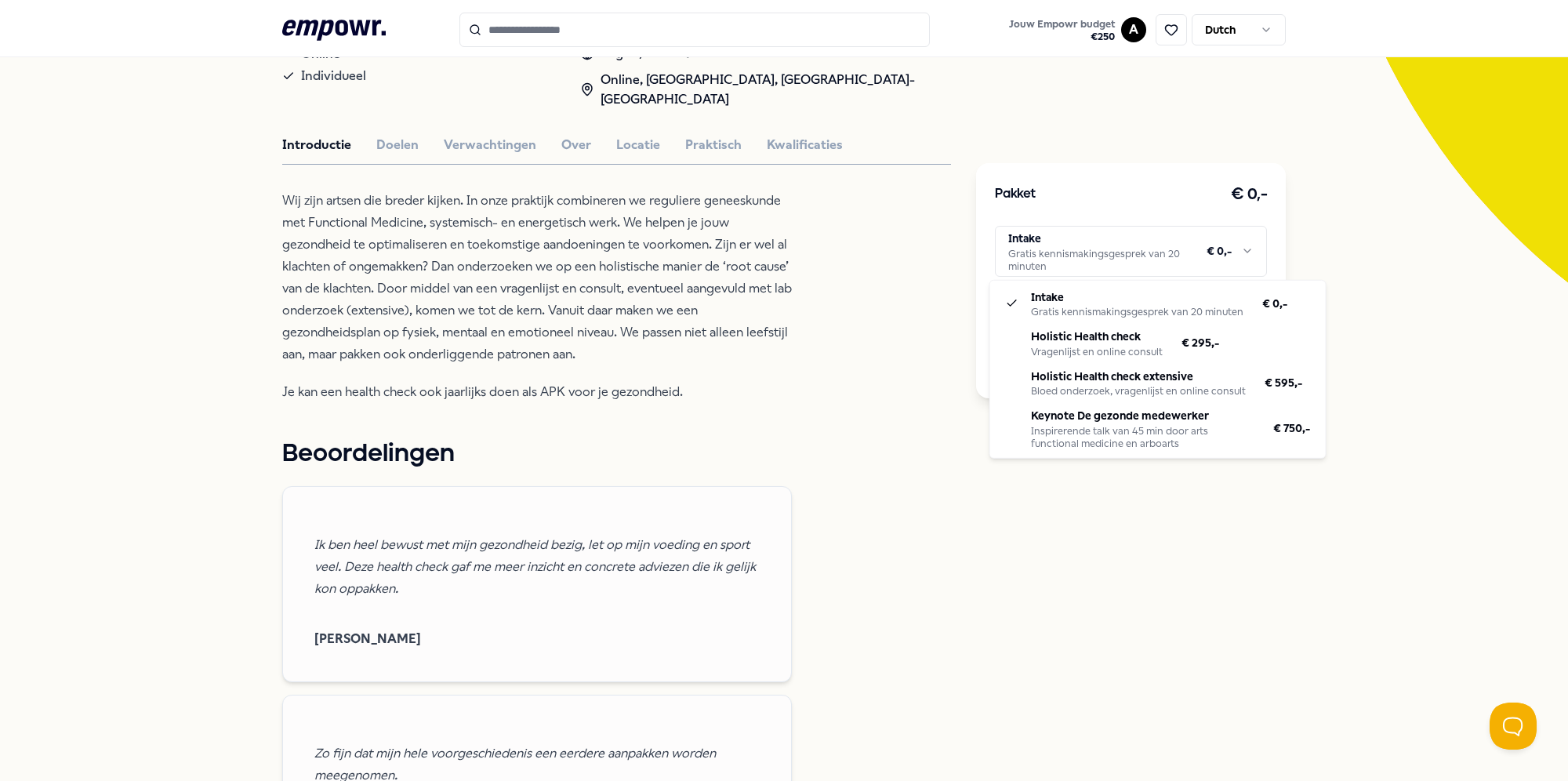
click at [1085, 251] on html ".empowr-logo_svg__cls-1{fill:#03032f} Jouw Empowr budget € 250 A Dutch Alle cat…" at bounding box center [784, 390] width 1568 height 781
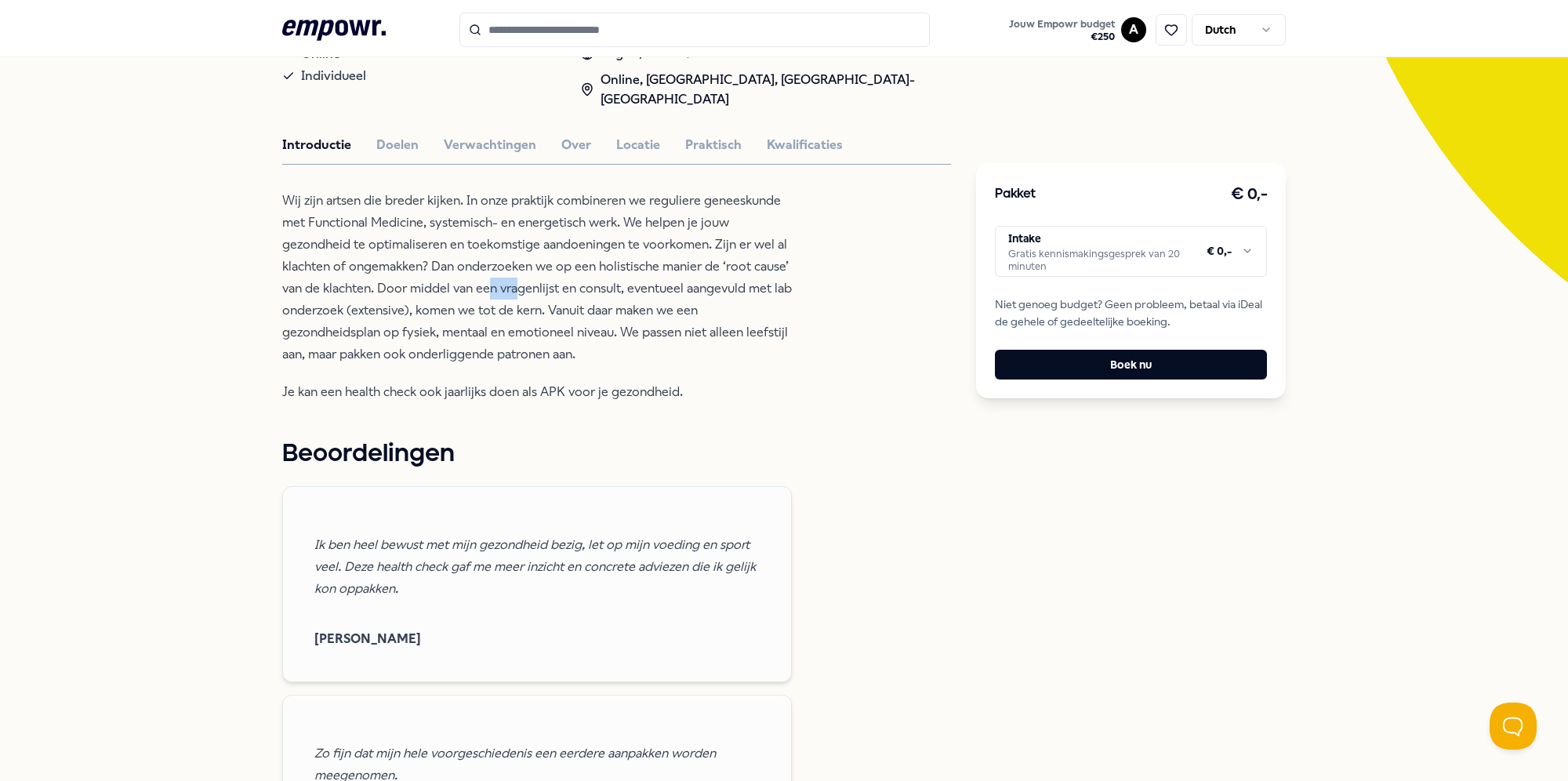
drag, startPoint x: 481, startPoint y: 275, endPoint x: 471, endPoint y: 268, distance: 12.2
click at [471, 268] on html ".empowr-logo_svg__cls-1{fill:#03032f} Jouw Empowr budget € 250 A Dutch Alle cat…" at bounding box center [784, 390] width 1568 height 781
type input "**********"
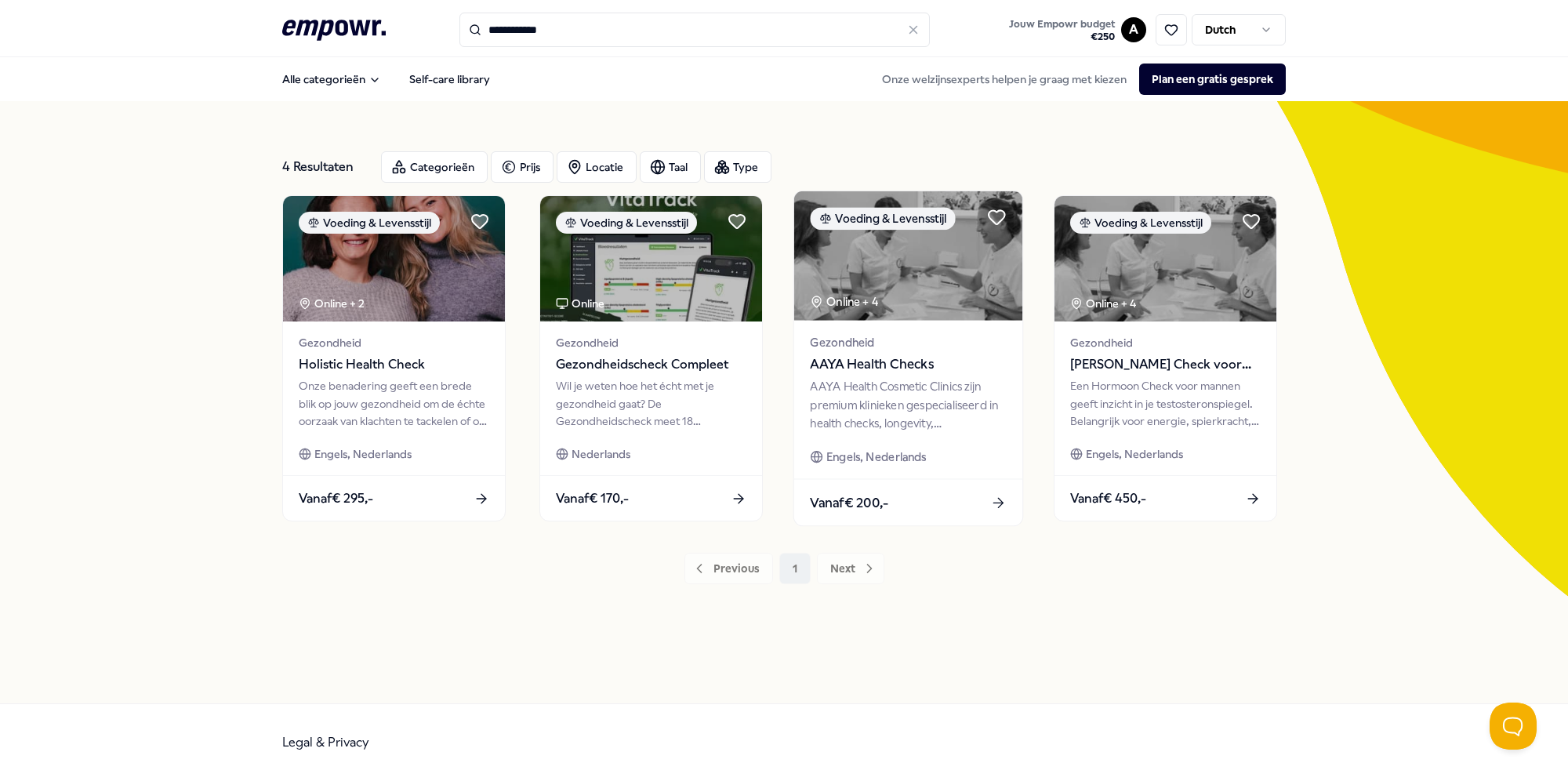
click at [997, 363] on span "AAYA Health Checks" at bounding box center [908, 365] width 196 height 20
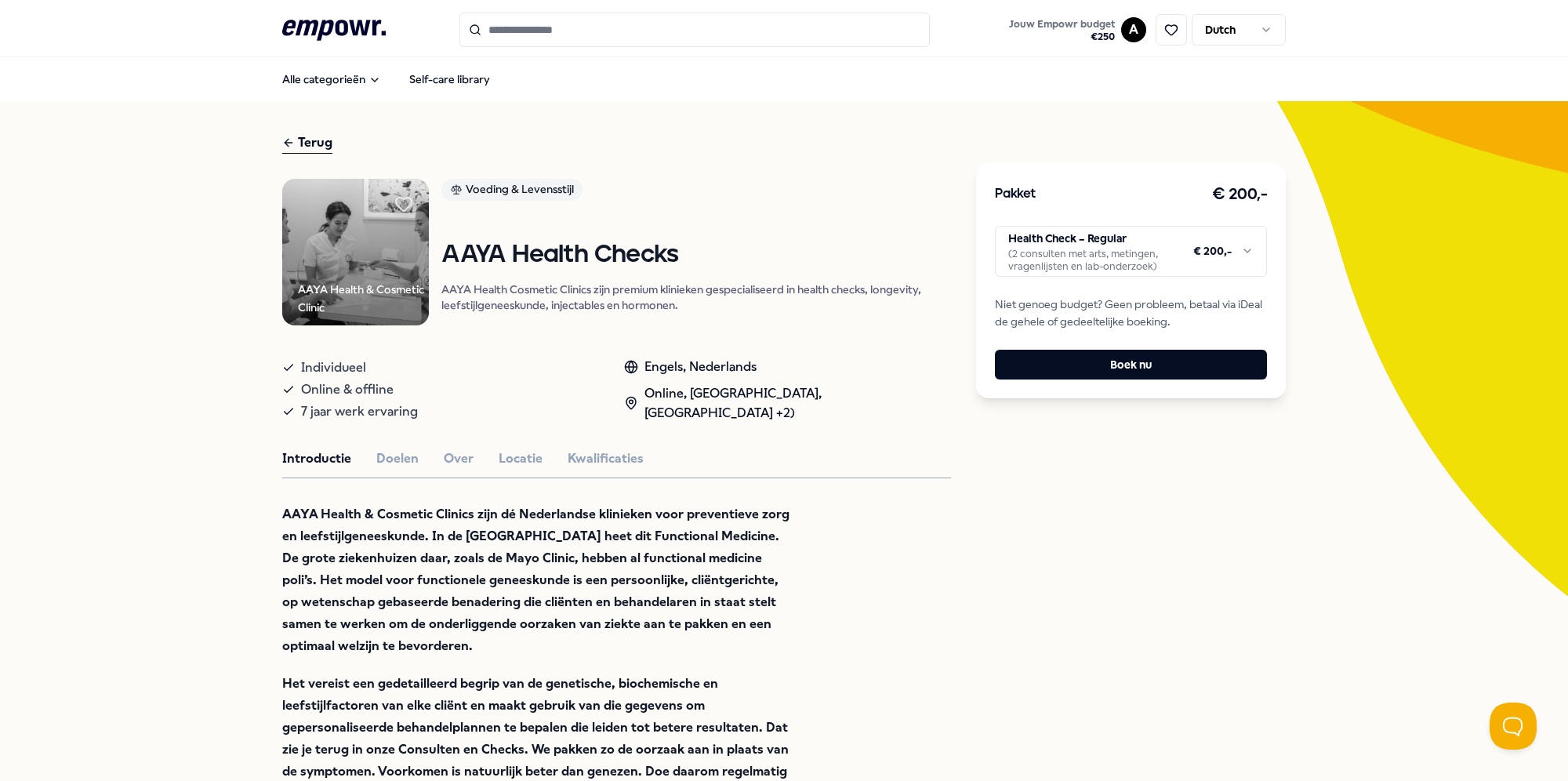
type input "**********"
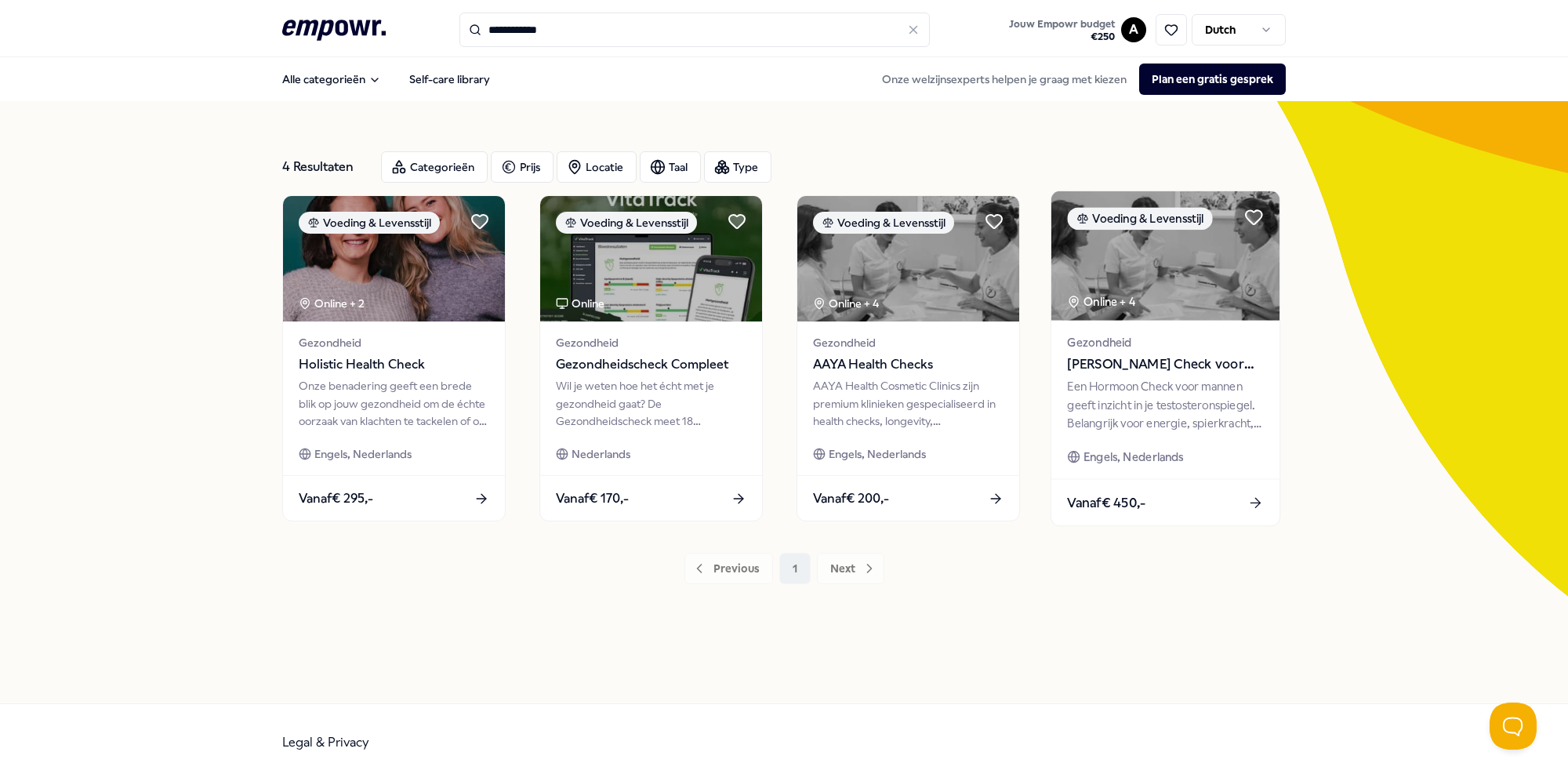
click at [1212, 361] on span "[PERSON_NAME] Check voor Mannen" at bounding box center [1165, 365] width 196 height 20
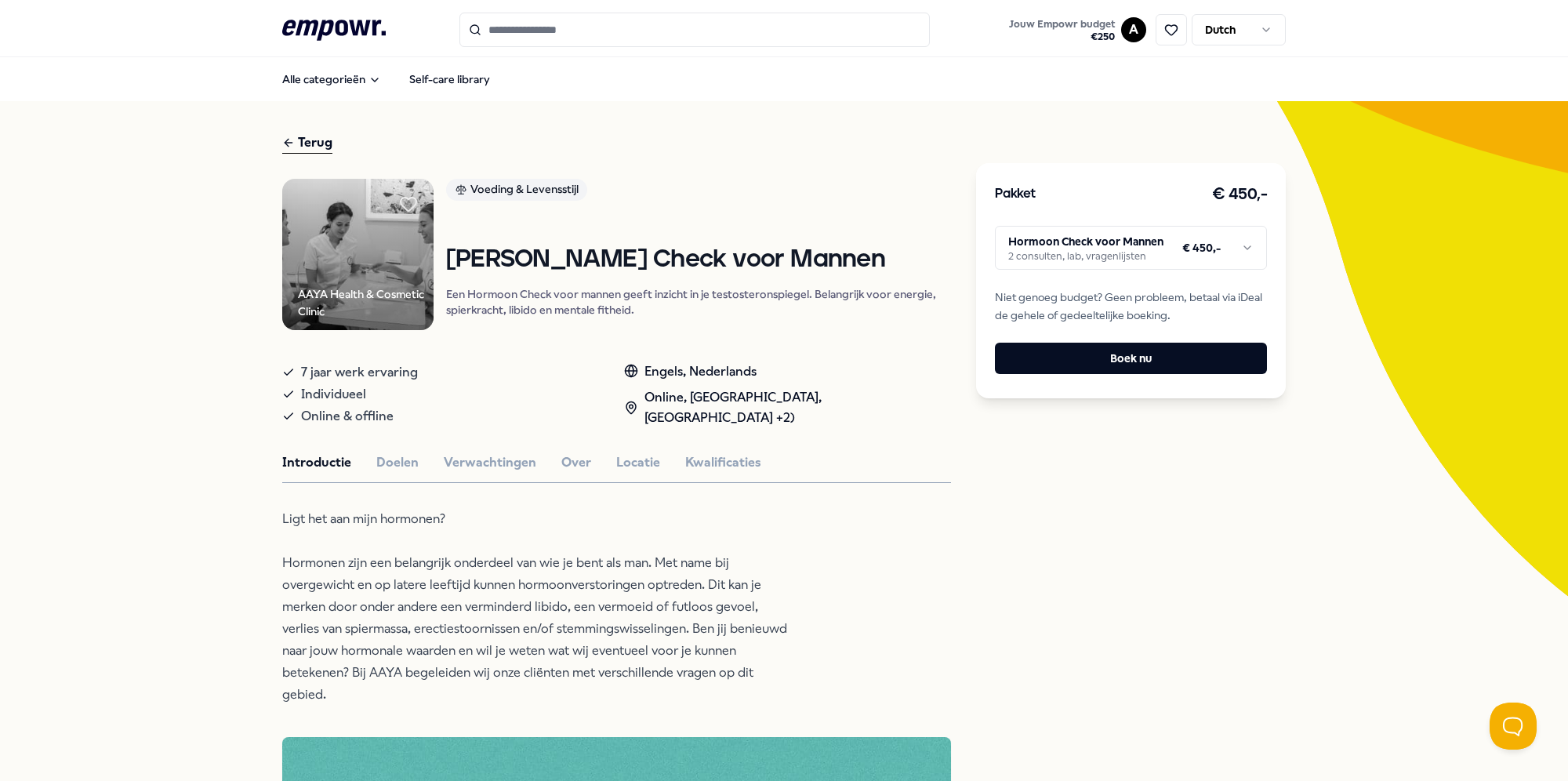
click at [1140, 248] on html ".empowr-logo_svg__cls-1{fill:#03032f} Jouw Empowr budget € 250 A Dutch Alle cat…" at bounding box center [784, 390] width 1568 height 781
type input "**********"
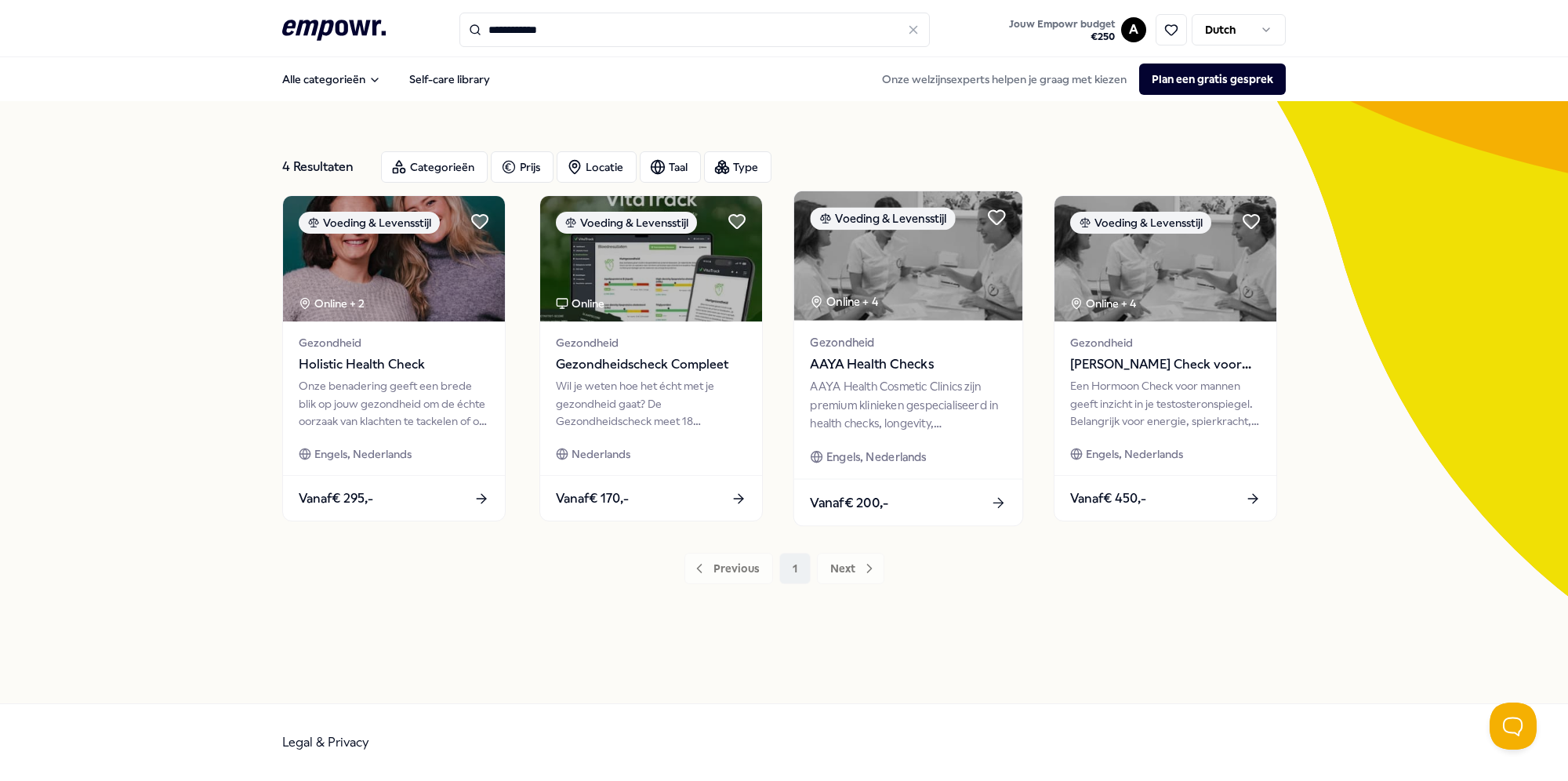
click at [955, 399] on div "AAYA Health Cosmetic Clinics zijn premium klinieken gespecialiseerd in health c…" at bounding box center [908, 406] width 196 height 55
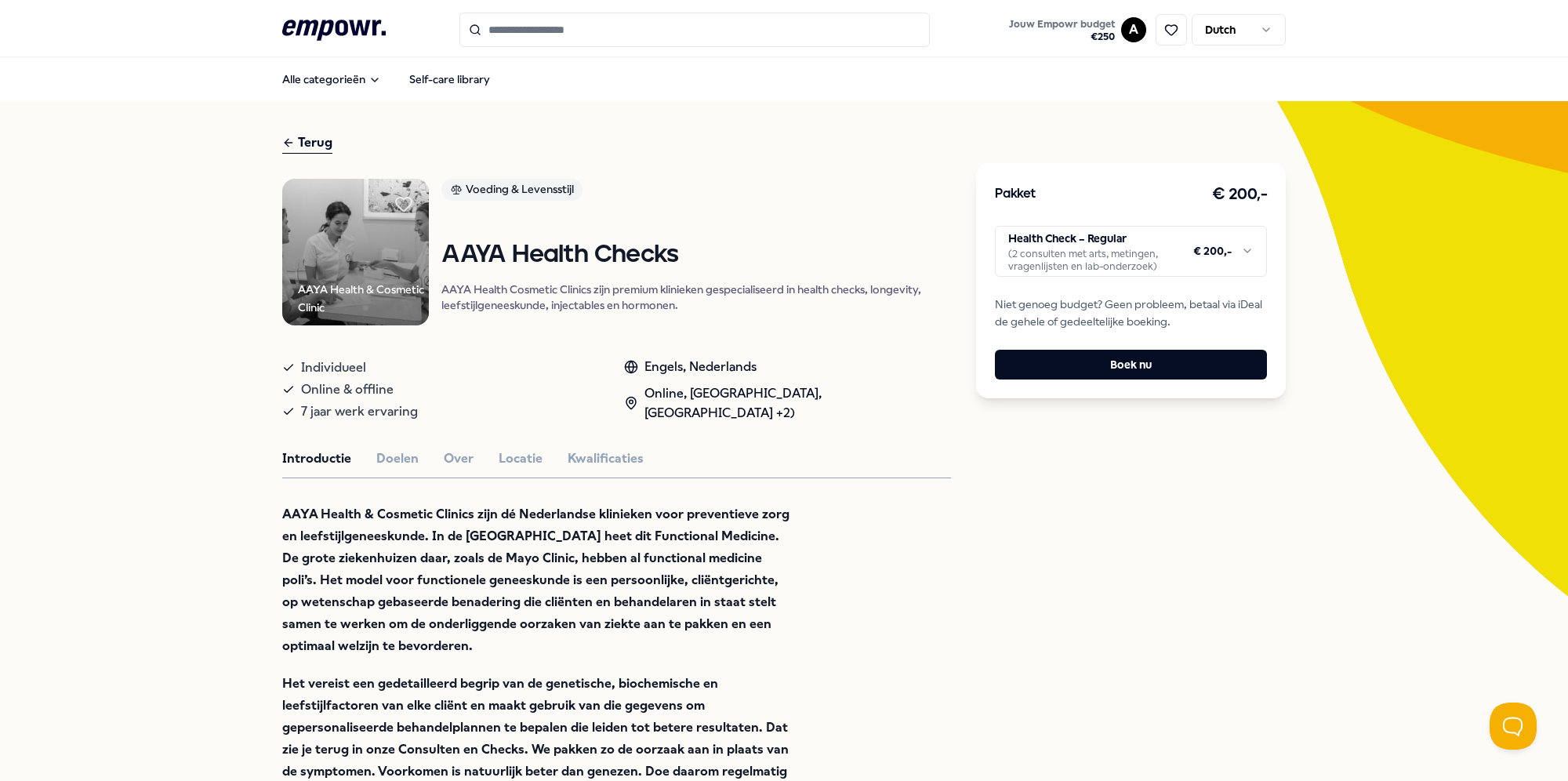
click at [1042, 264] on html ".empowr-logo_svg__cls-1{fill:#03032f} Jouw Empowr budget € 250 A Dutch Alle cat…" at bounding box center [784, 390] width 1568 height 781
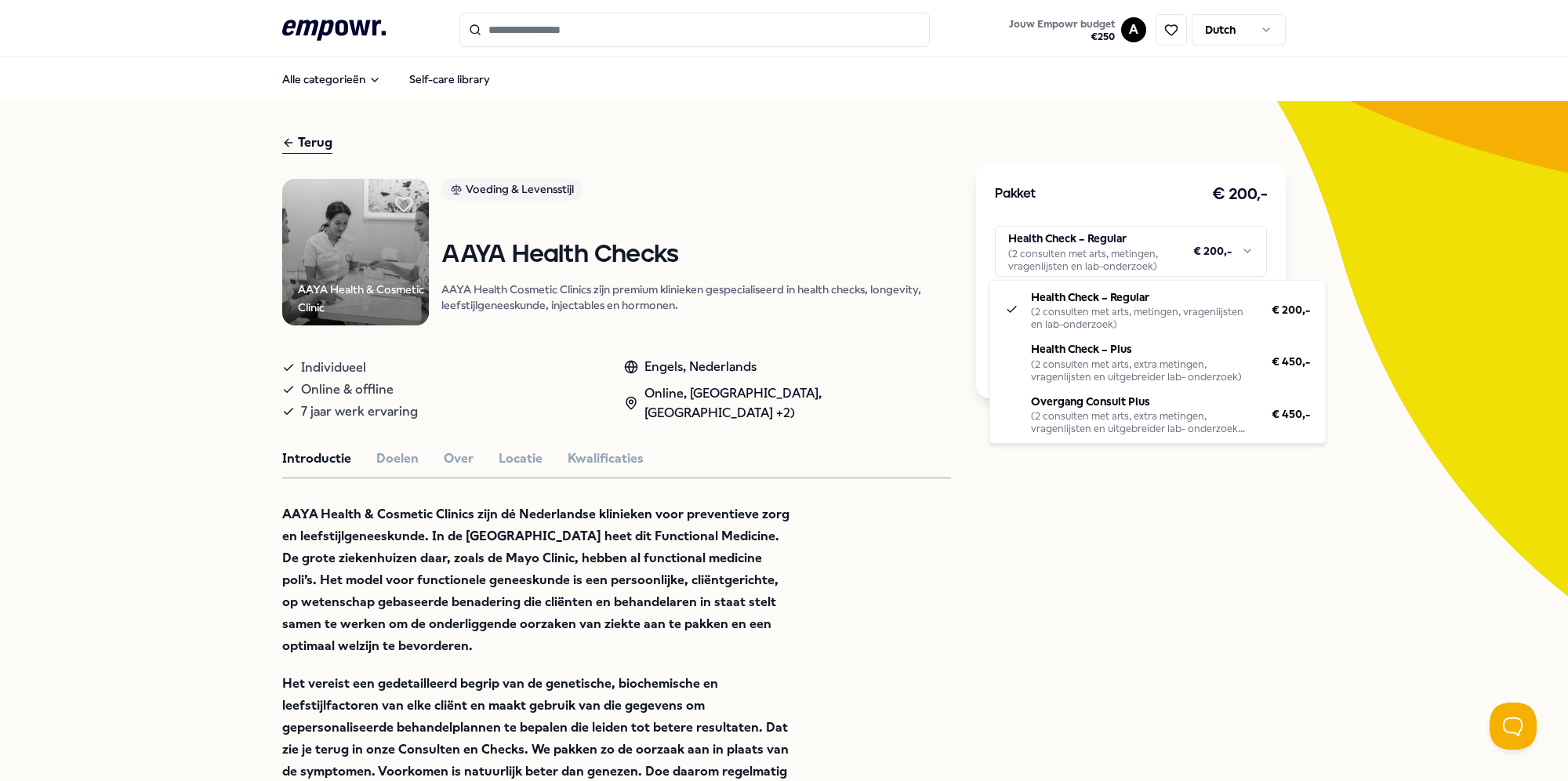
click at [544, 504] on html ".empowr-logo_svg__cls-1{fill:#03032f} Jouw Empowr budget € 250 A Dutch Alle cat…" at bounding box center [784, 390] width 1568 height 781
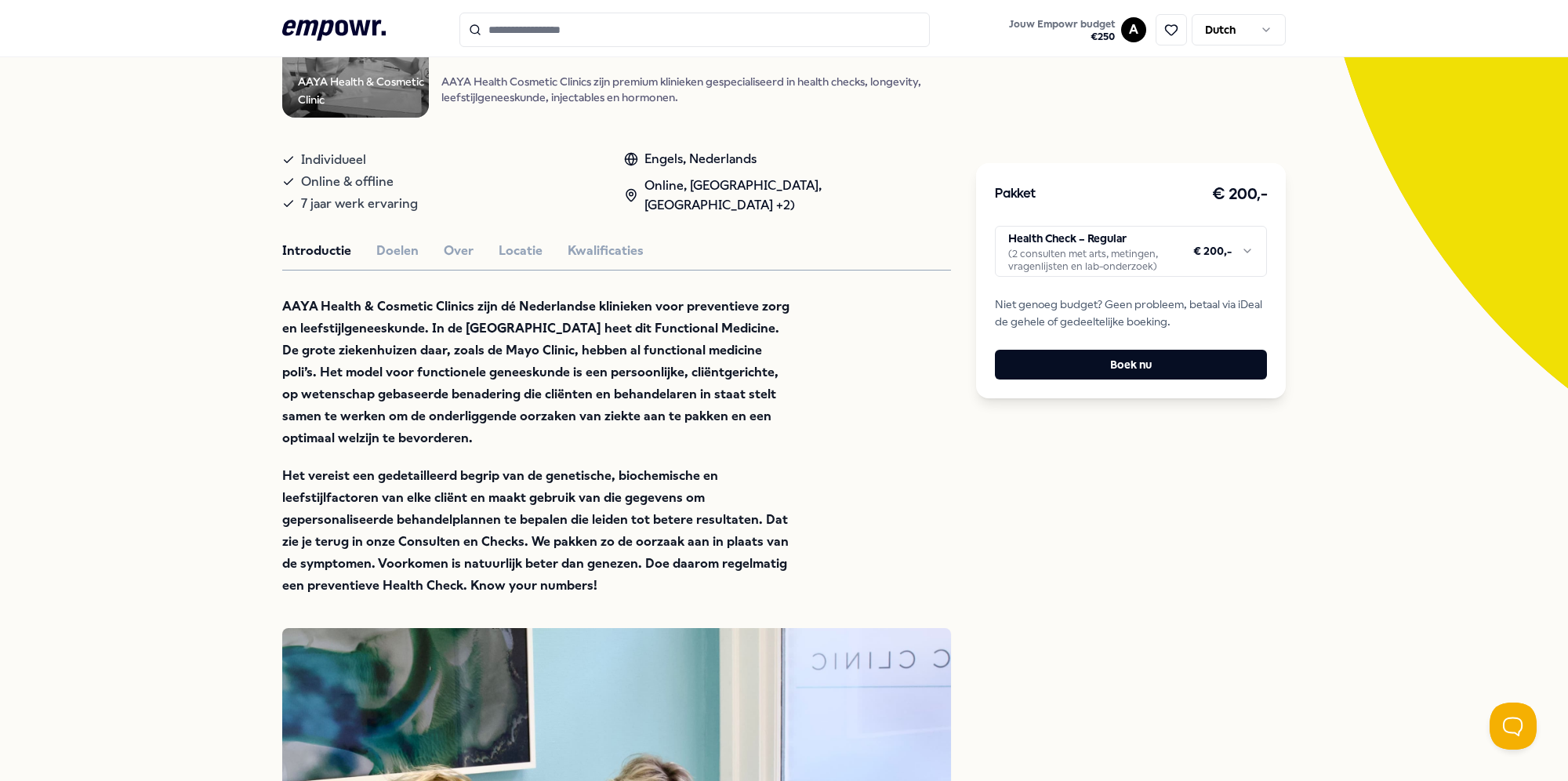
scroll to position [235, 0]
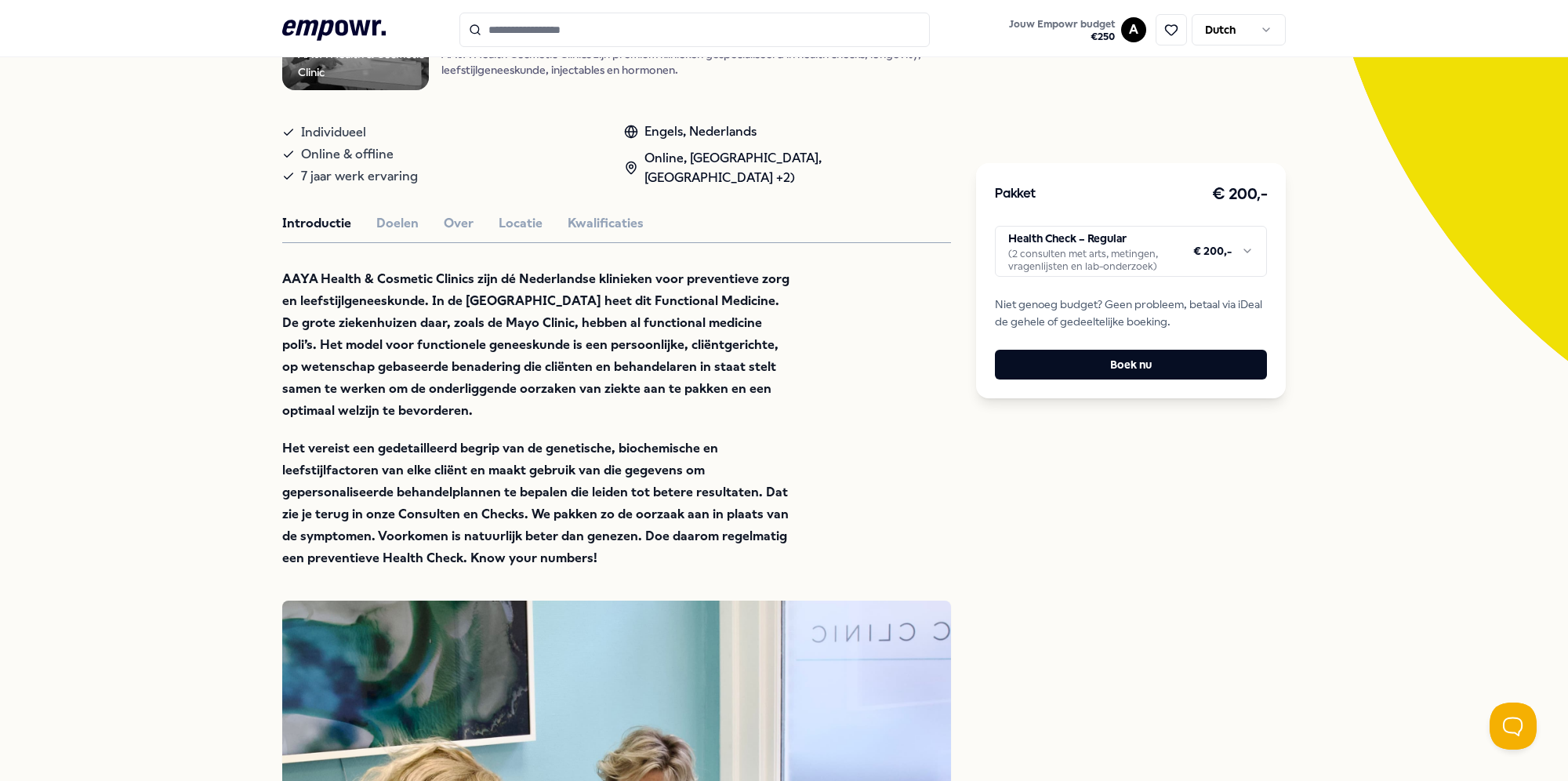
click at [434, 471] on strong "Het vereist een gedetailleerd begrip van de genetische, biochemische en leefsti…" at bounding box center [535, 503] width 506 height 125
click at [568, 220] on button "Kwalificaties" at bounding box center [606, 224] width 76 height 20
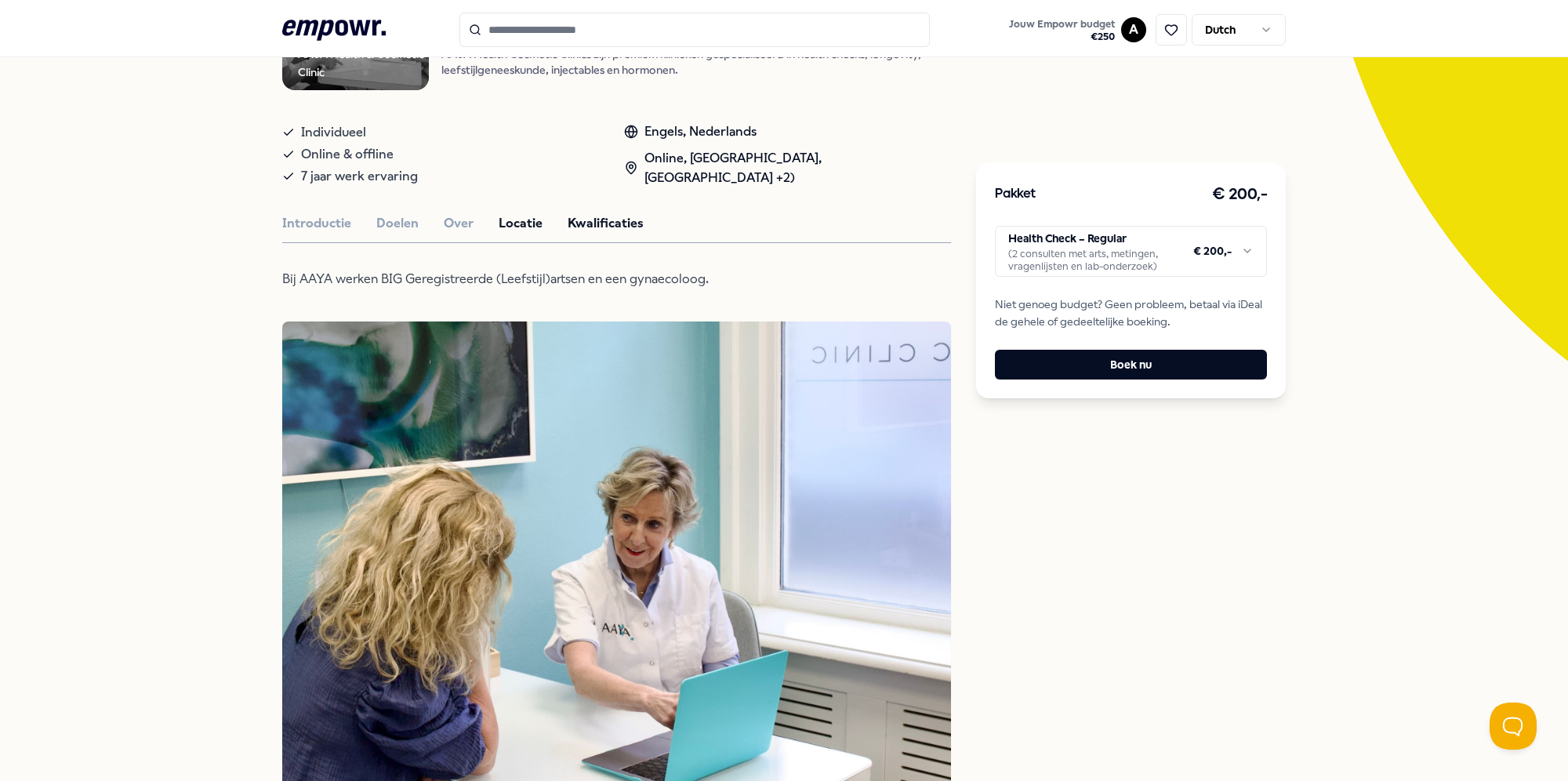
click at [522, 229] on button "Locatie" at bounding box center [521, 224] width 44 height 20
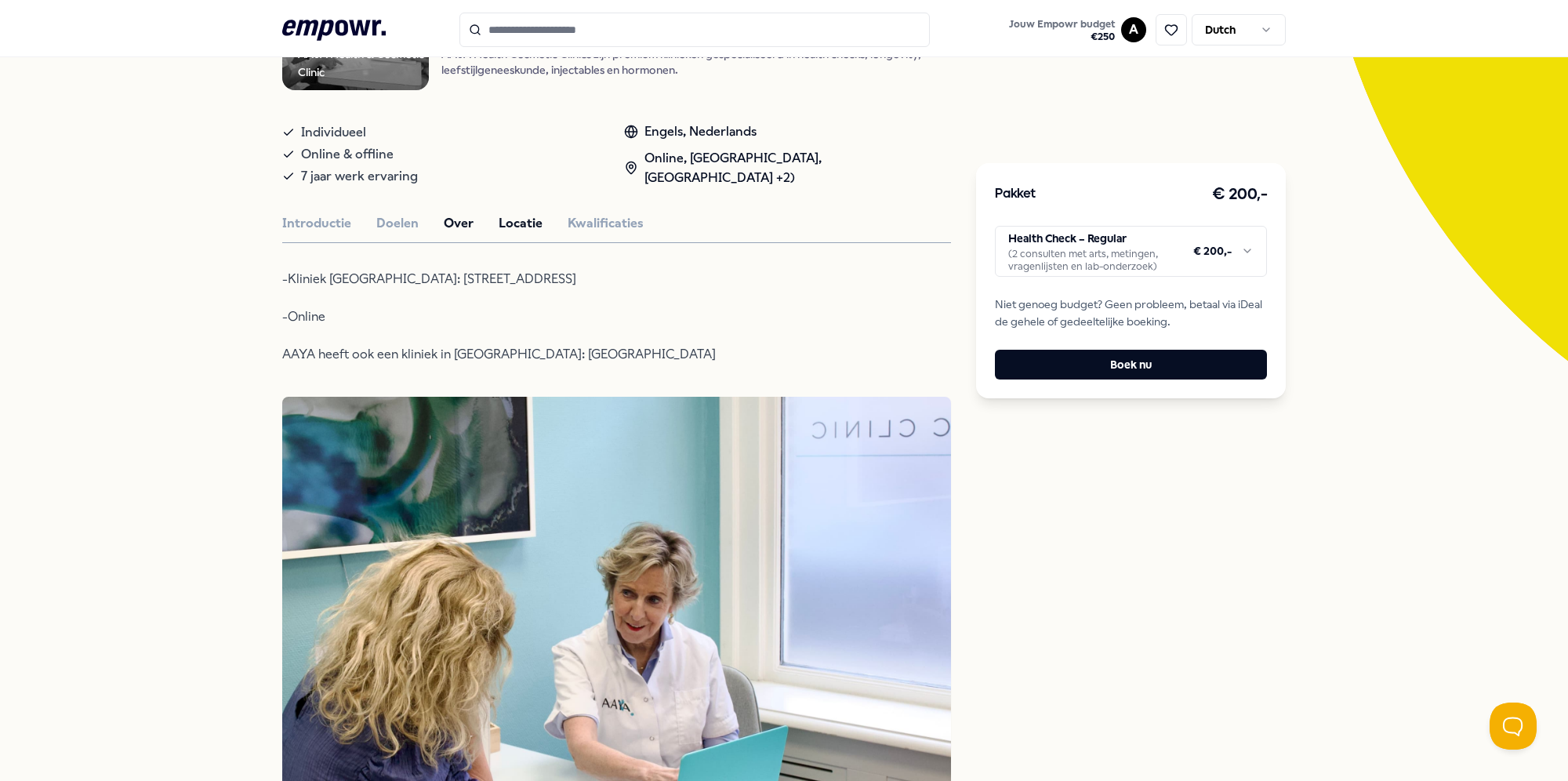
click at [452, 218] on button "Over" at bounding box center [458, 224] width 30 height 20
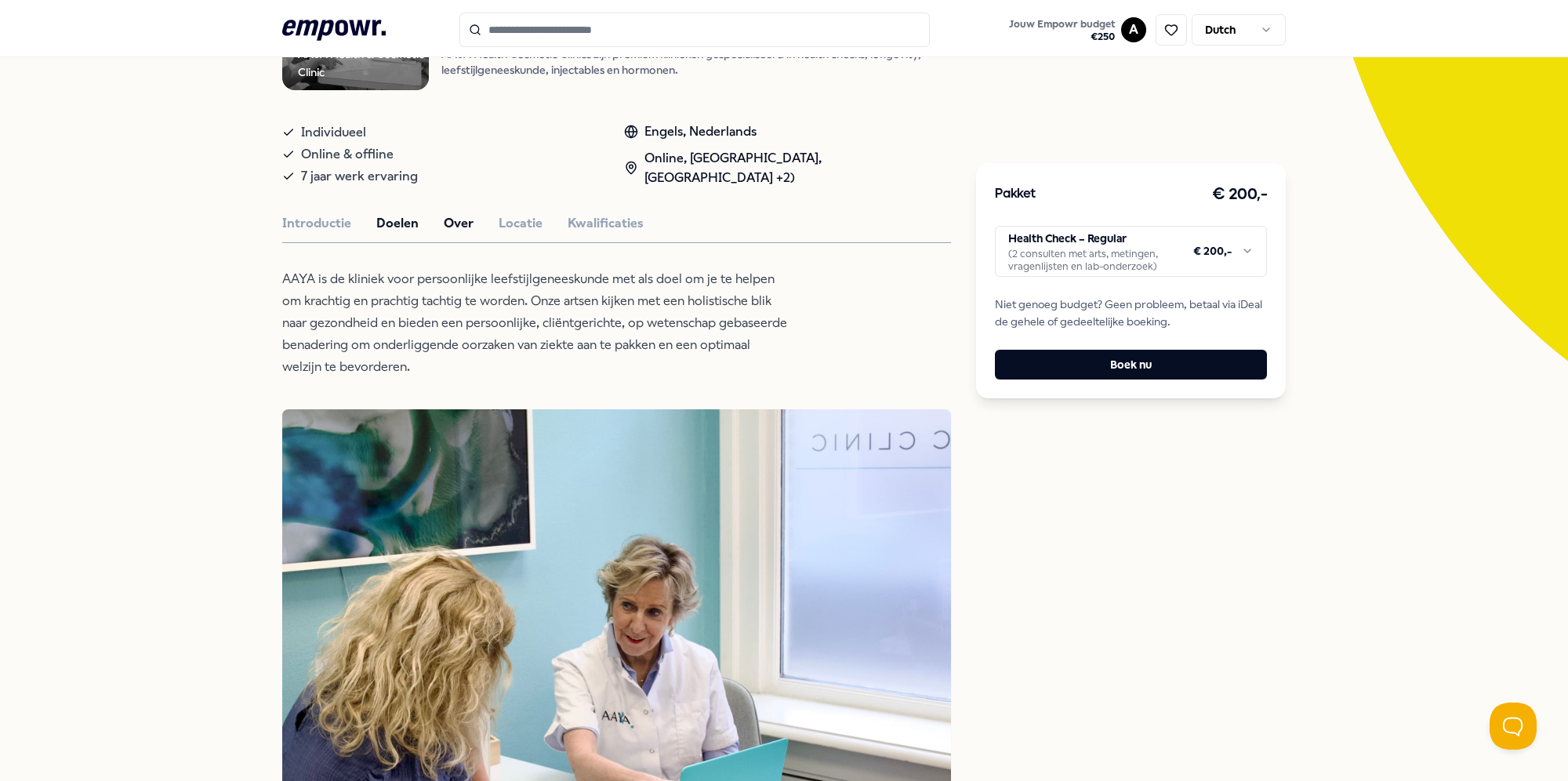
click at [378, 223] on button "Doelen" at bounding box center [397, 224] width 43 height 20
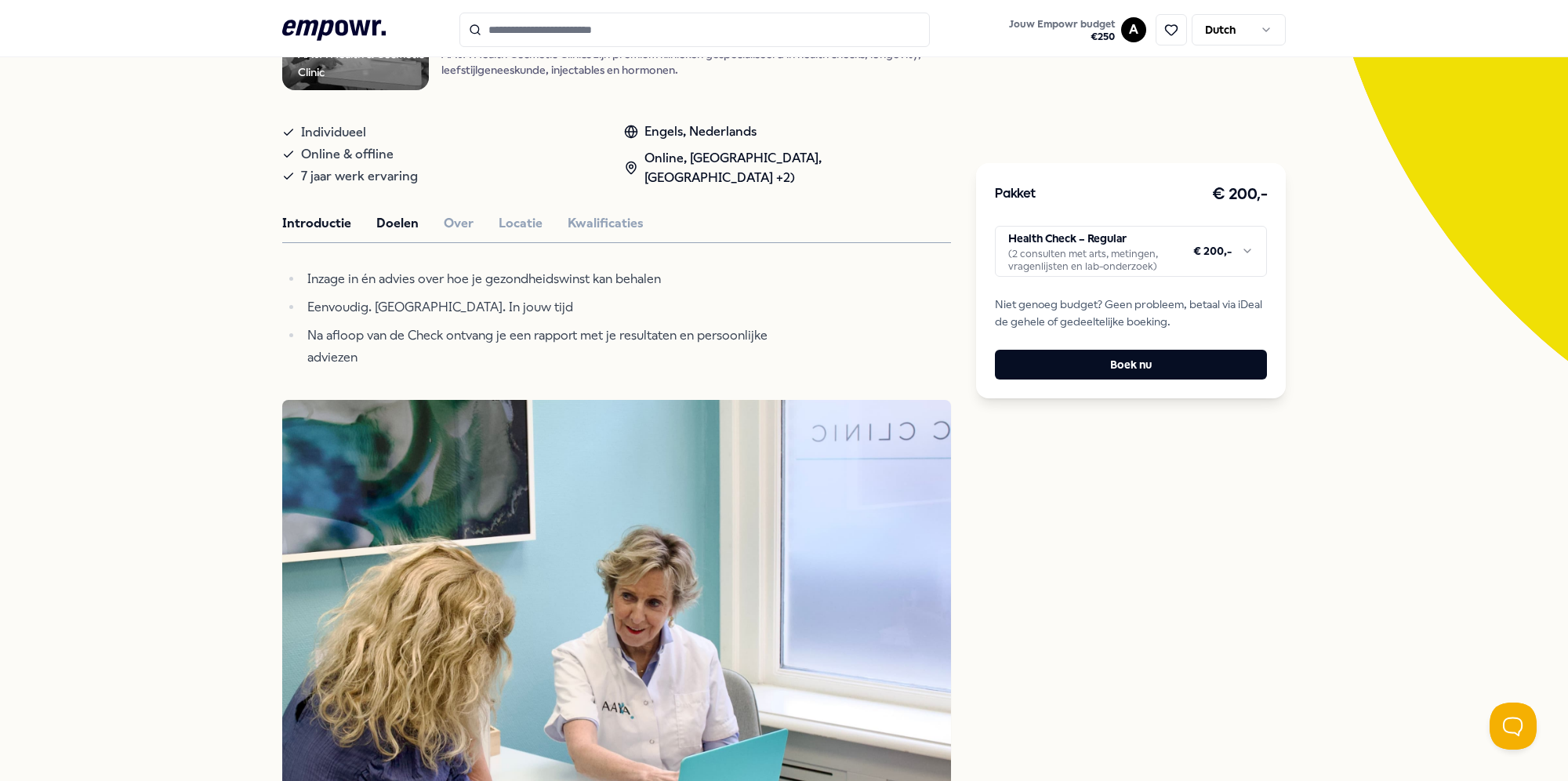
click at [321, 229] on button "Introductie" at bounding box center [317, 224] width 69 height 20
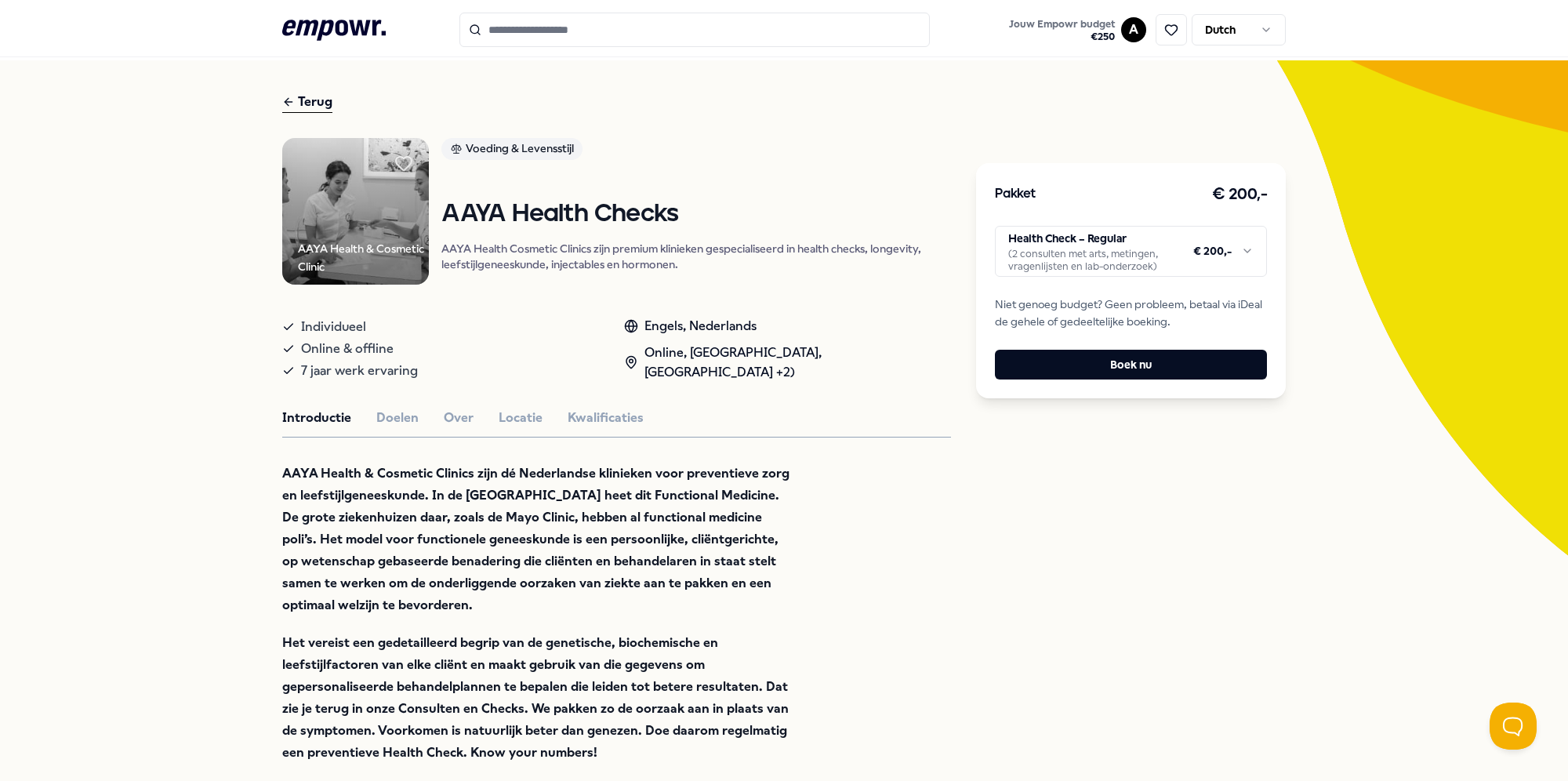
scroll to position [0, 0]
